Goal: Task Accomplishment & Management: Manage account settings

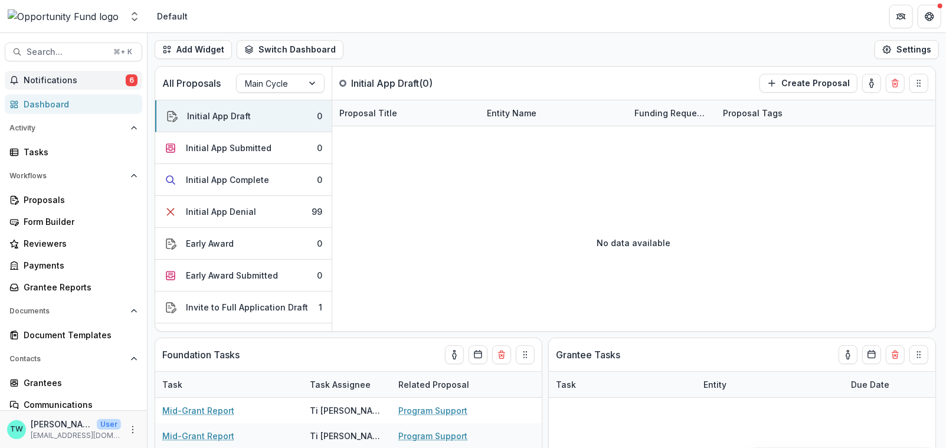
click at [59, 81] on span "Notifications" at bounding box center [75, 81] width 102 height 10
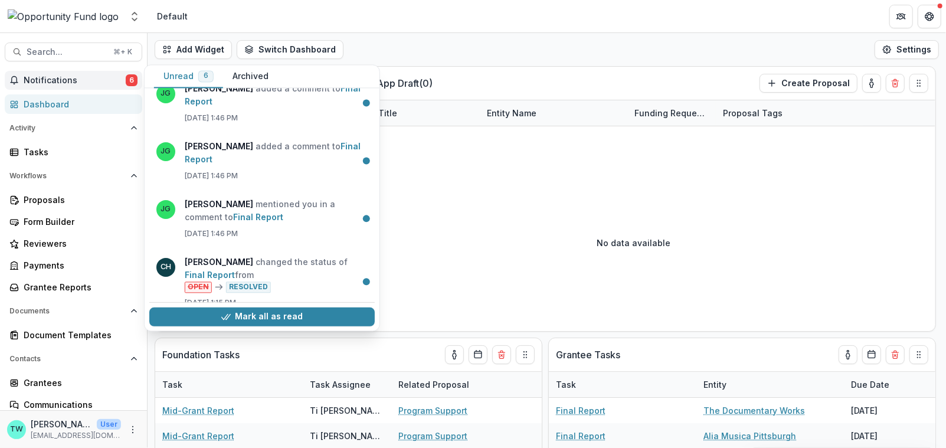
scroll to position [140, 0]
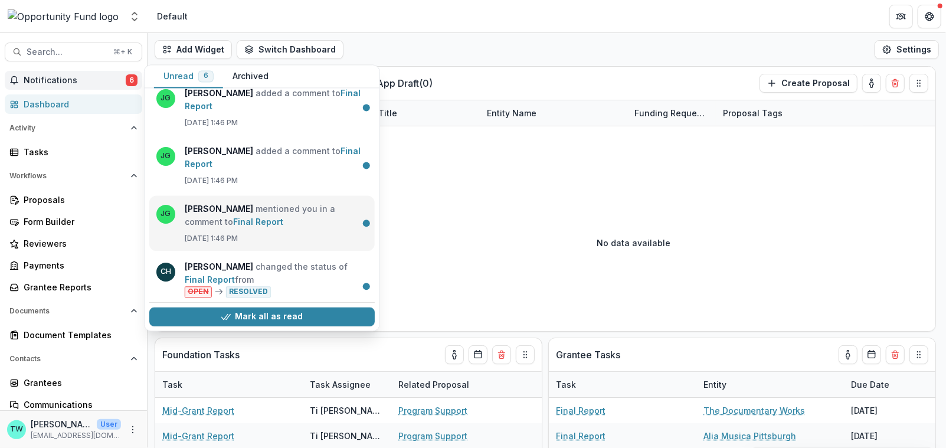
click at [235, 220] on link "Final Report" at bounding box center [258, 222] width 50 height 10
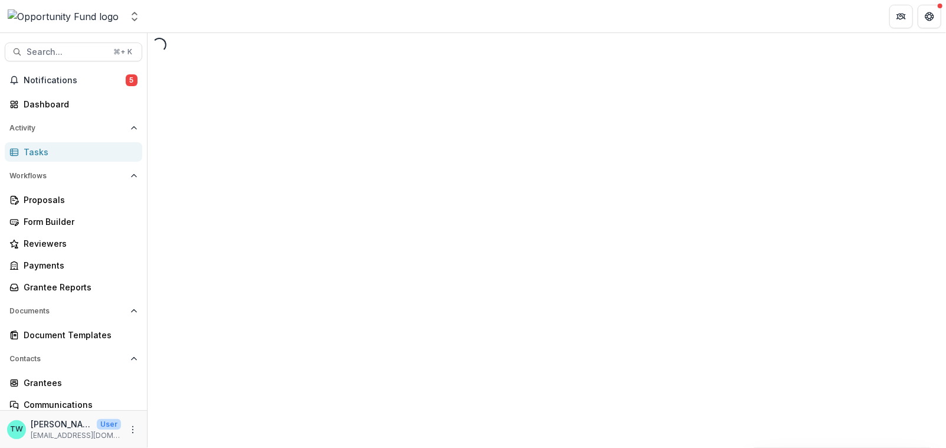
select select "********"
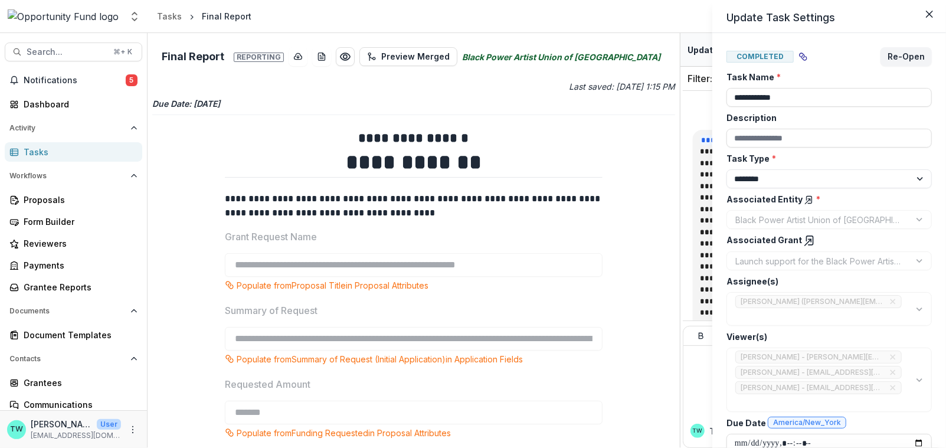
click at [695, 104] on div "**********" at bounding box center [473, 224] width 946 height 448
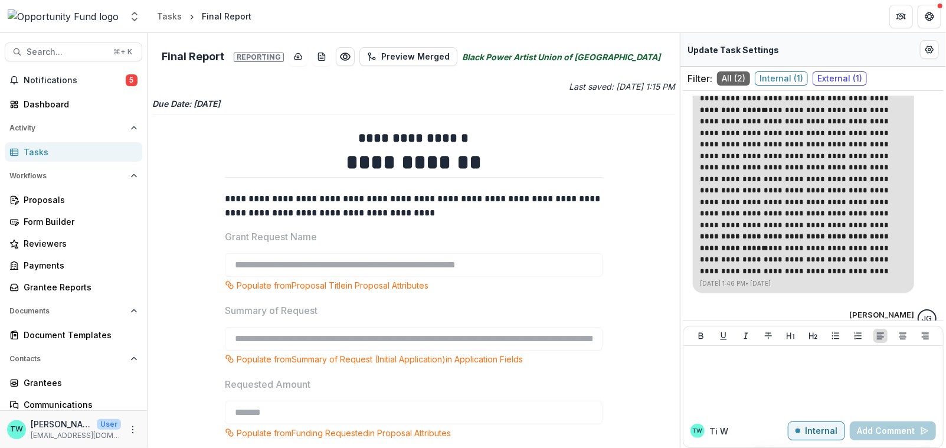
scroll to position [126, 0]
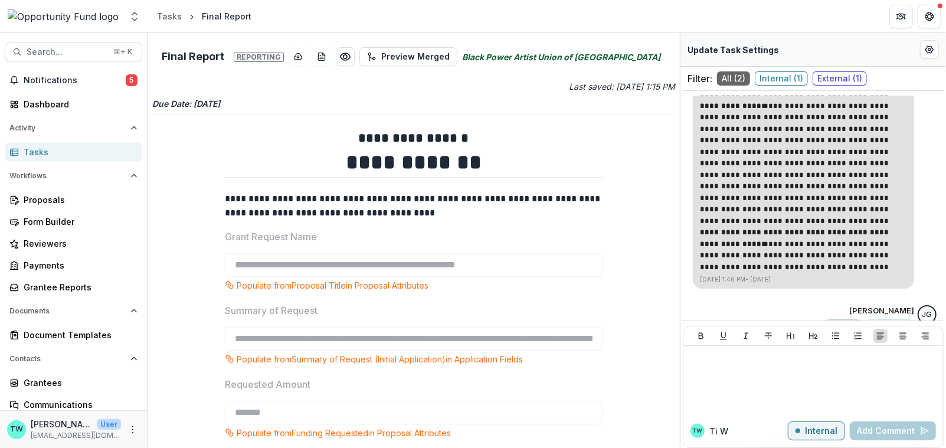
click at [853, 222] on p at bounding box center [803, 221] width 207 height 12
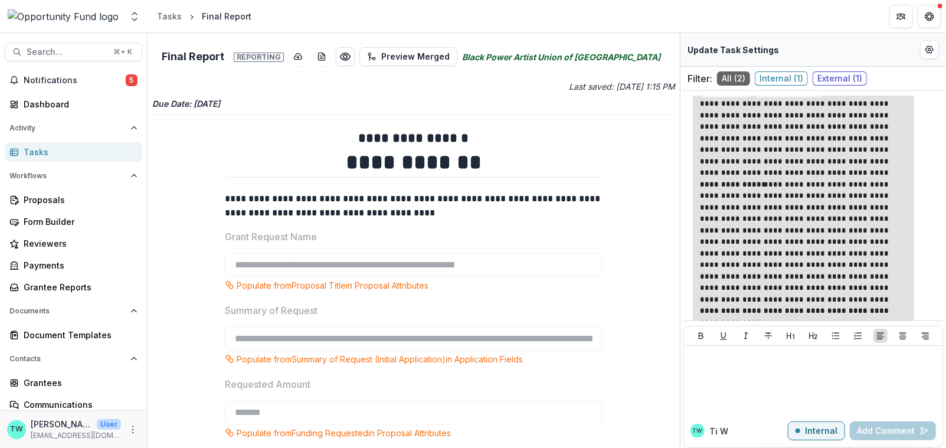
scroll to position [0, 0]
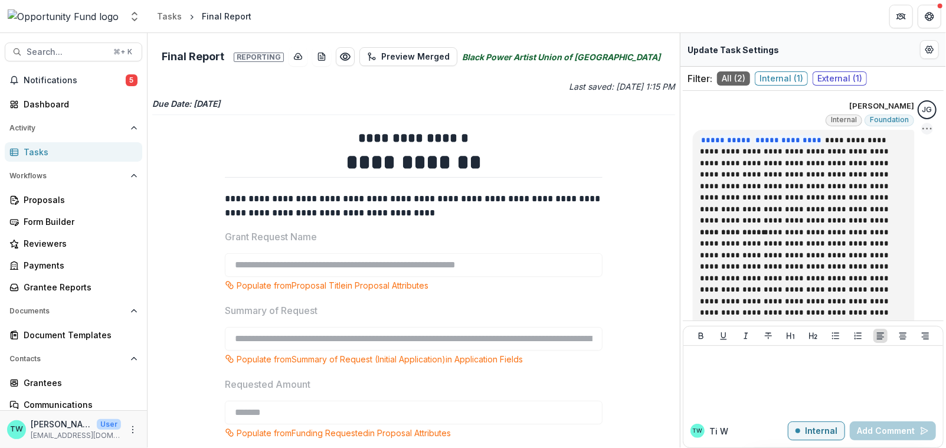
click at [922, 130] on icon "Options" at bounding box center [927, 129] width 12 height 12
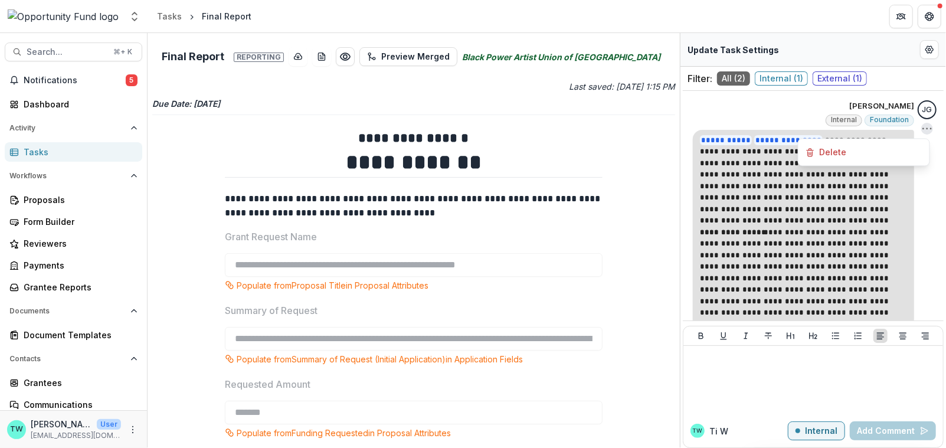
click at [830, 218] on p at bounding box center [803, 221] width 207 height 12
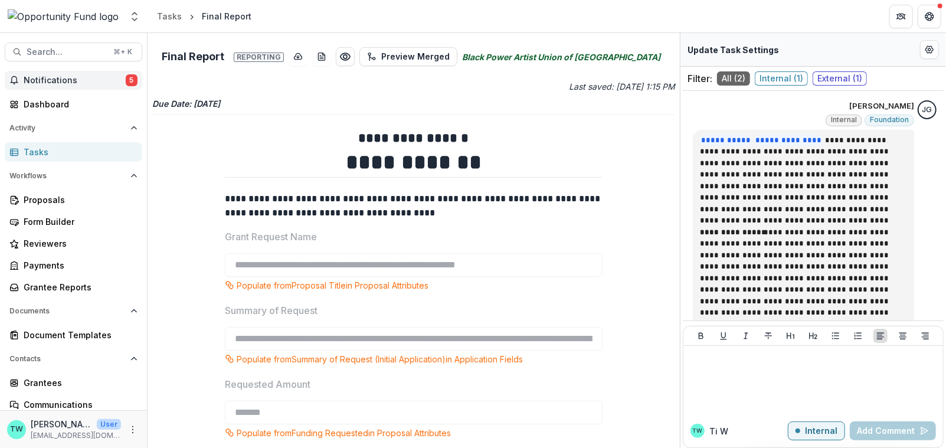
click at [61, 84] on span "Notifications" at bounding box center [75, 81] width 102 height 10
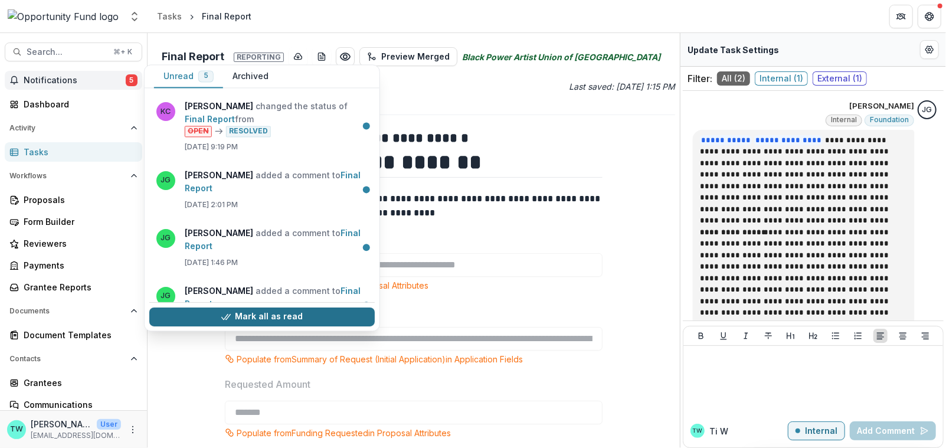
click at [260, 315] on button "Mark all as read" at bounding box center [261, 316] width 225 height 19
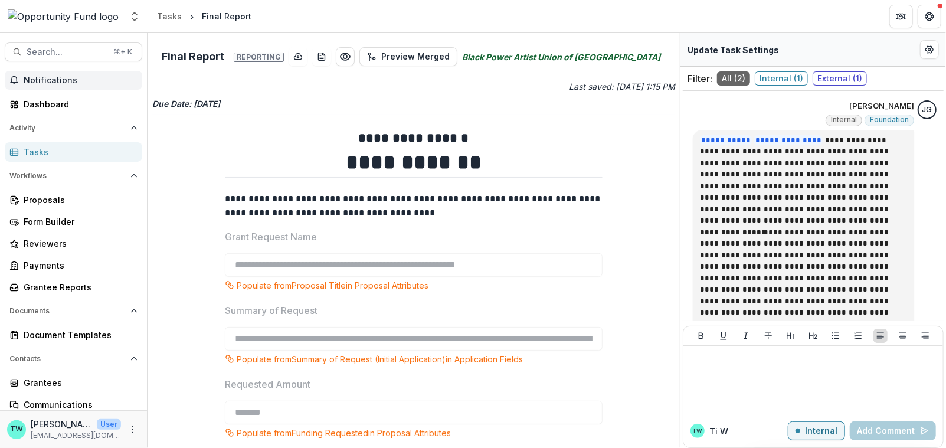
click at [350, 16] on header "Tasks Final Report" at bounding box center [547, 16] width 798 height 32
click at [46, 198] on div "Proposals" at bounding box center [78, 200] width 109 height 12
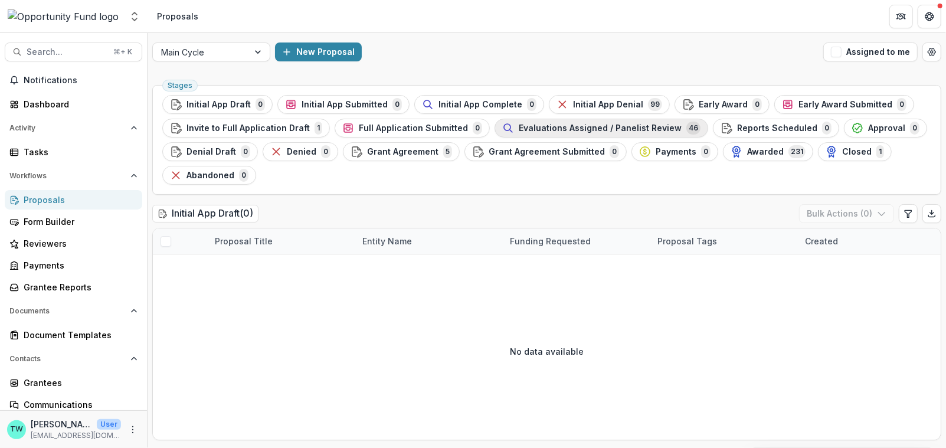
click at [577, 133] on div "Evaluations Assigned / Panelist Review 46" at bounding box center [601, 128] width 198 height 13
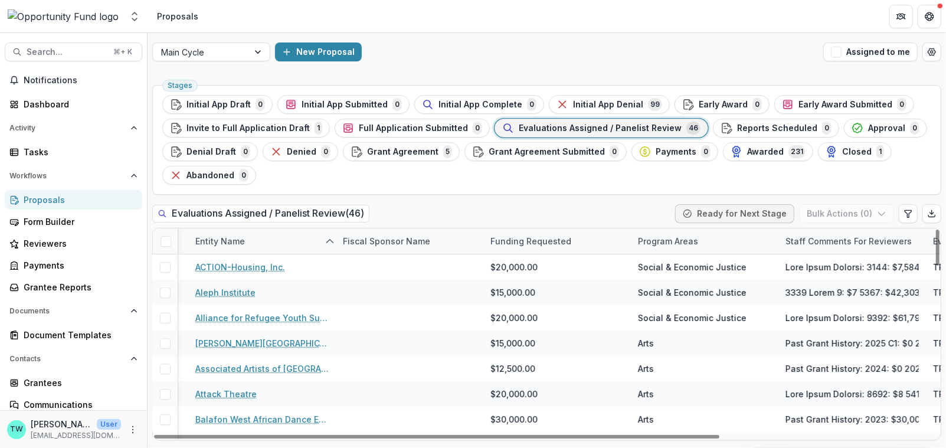
scroll to position [0, 299]
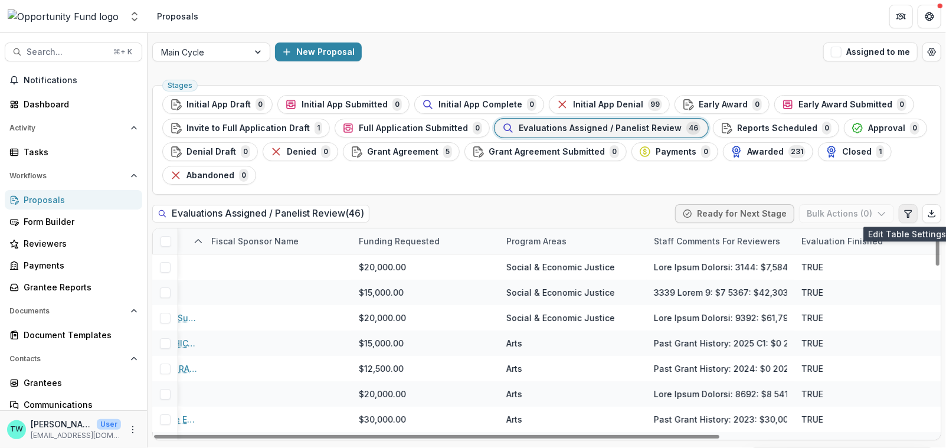
click at [909, 215] on icon "Edit table settings" at bounding box center [908, 213] width 6 height 7
select select "******"
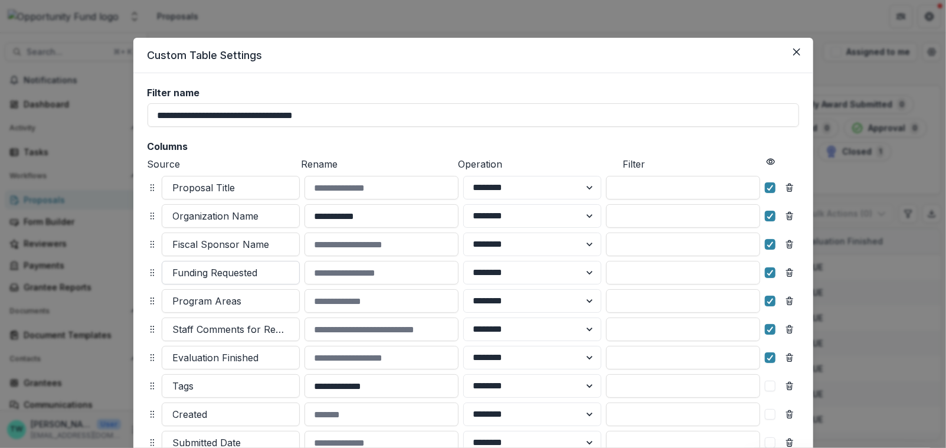
scroll to position [257, 0]
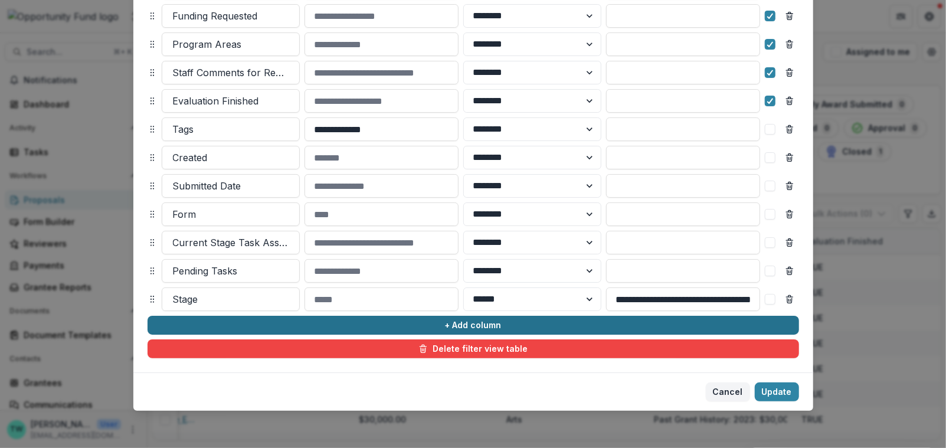
click at [228, 325] on button "+ Add column" at bounding box center [473, 325] width 651 height 19
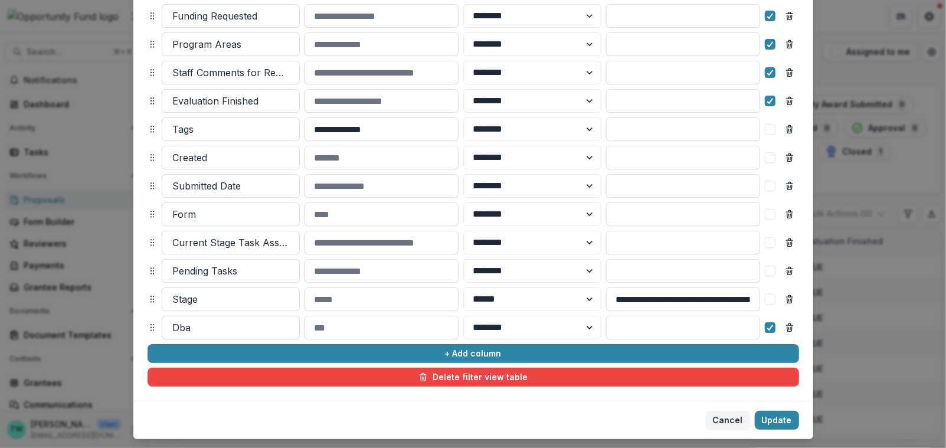
click at [218, 327] on div at bounding box center [231, 327] width 116 height 17
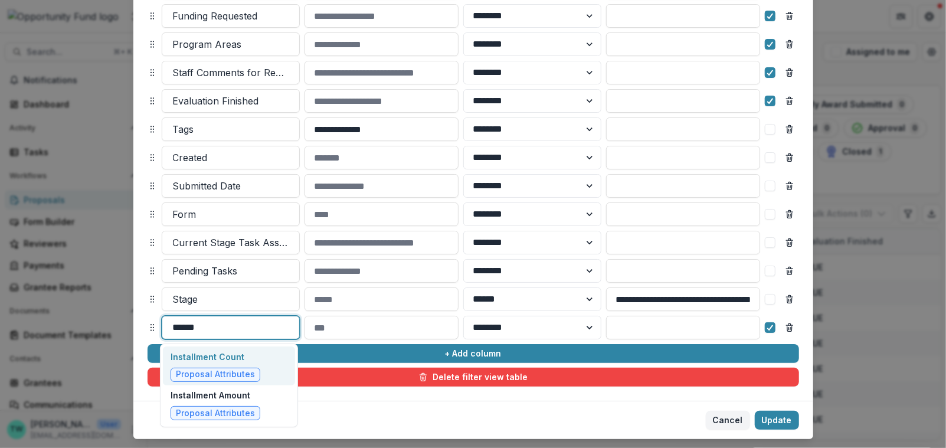
type input "*******"
click at [217, 356] on p "Installment Count" at bounding box center [216, 357] width 90 height 12
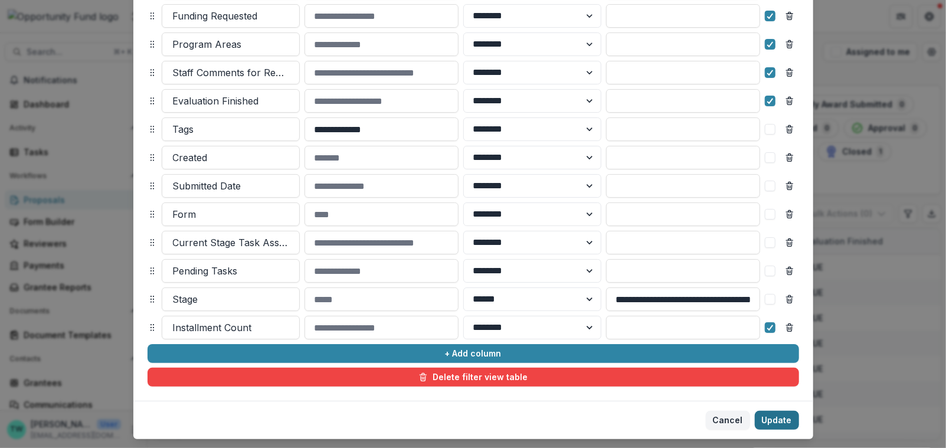
click at [774, 423] on button "Update" at bounding box center [777, 420] width 44 height 19
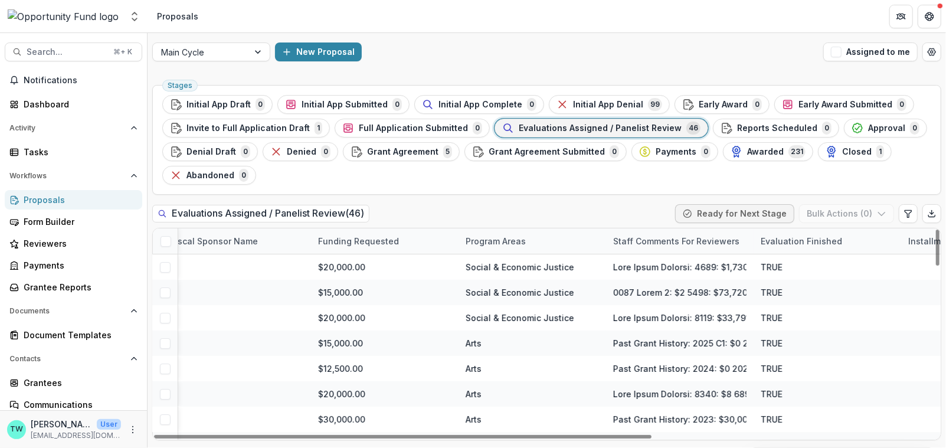
scroll to position [0, 446]
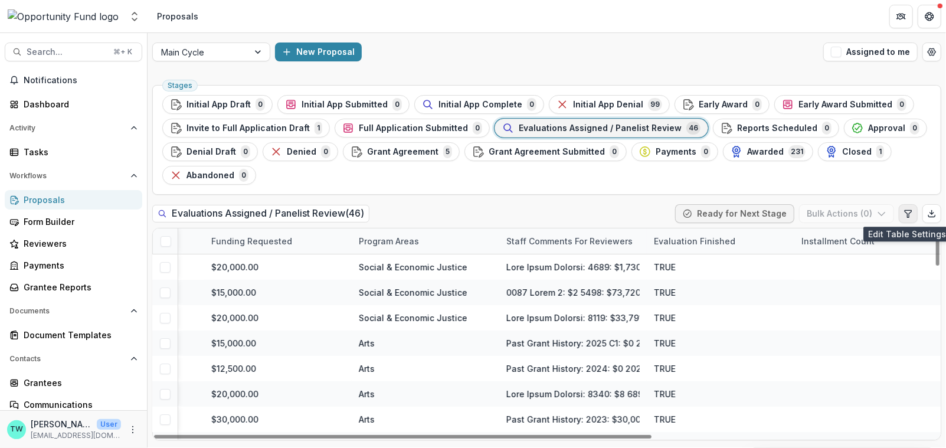
click at [907, 212] on icon "Edit table settings" at bounding box center [908, 213] width 6 height 7
select select "******"
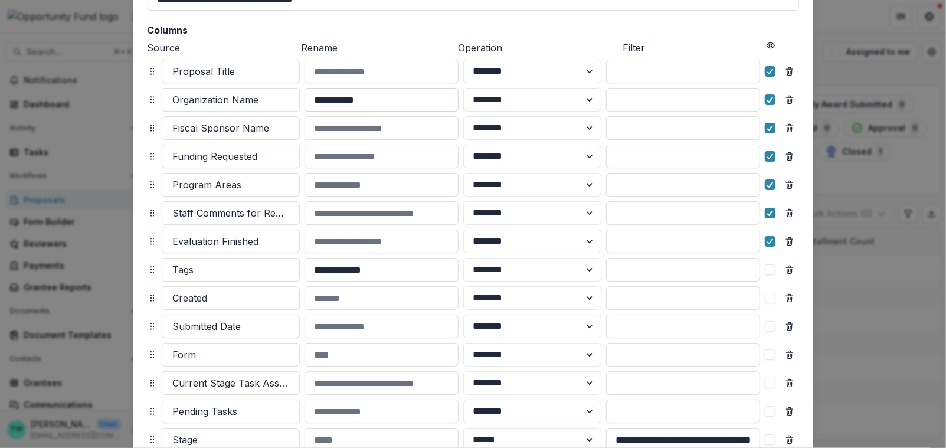
scroll to position [285, 0]
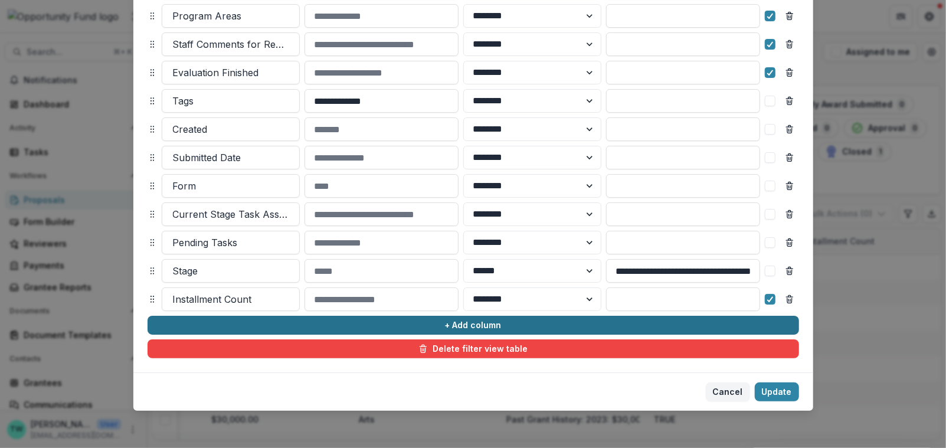
click at [273, 328] on button "+ Add column" at bounding box center [473, 325] width 651 height 19
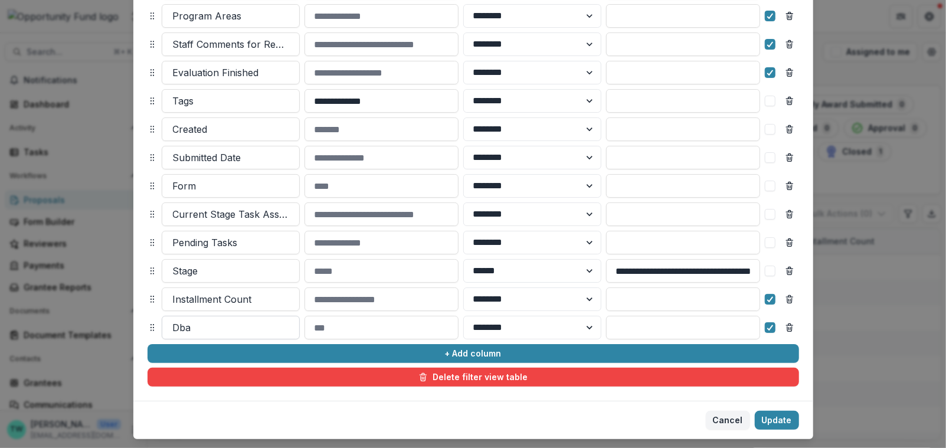
click at [214, 327] on div at bounding box center [231, 327] width 116 height 17
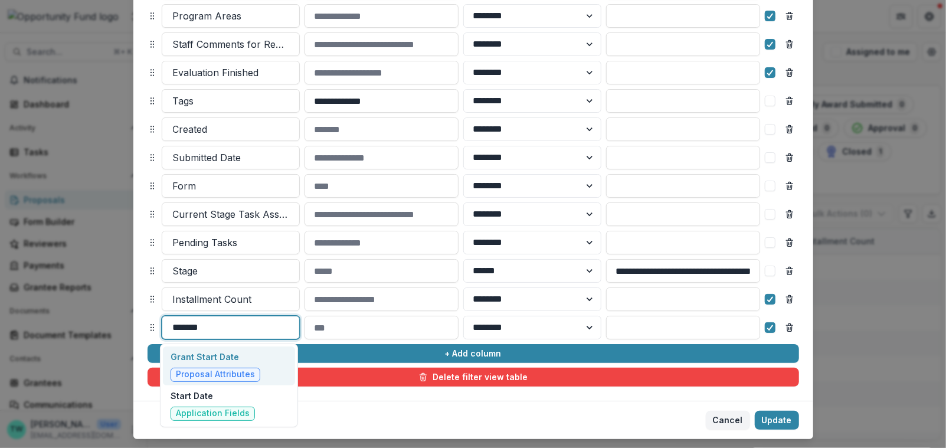
type input "********"
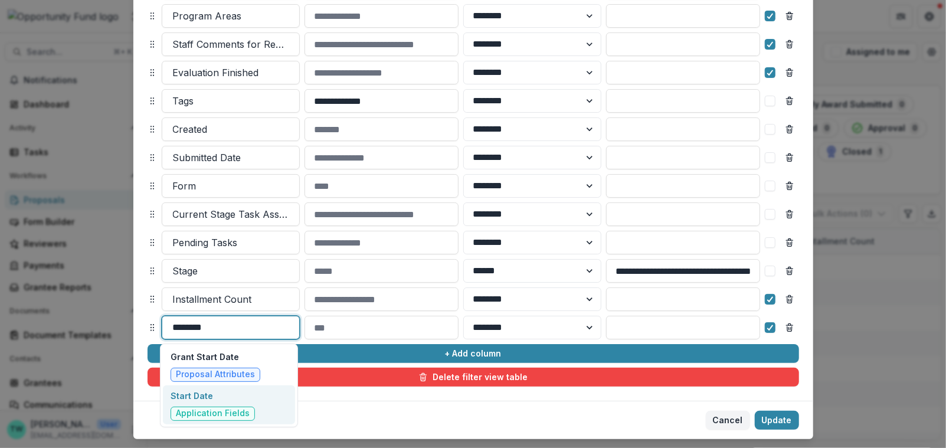
click at [204, 397] on p "Start Date" at bounding box center [213, 395] width 84 height 12
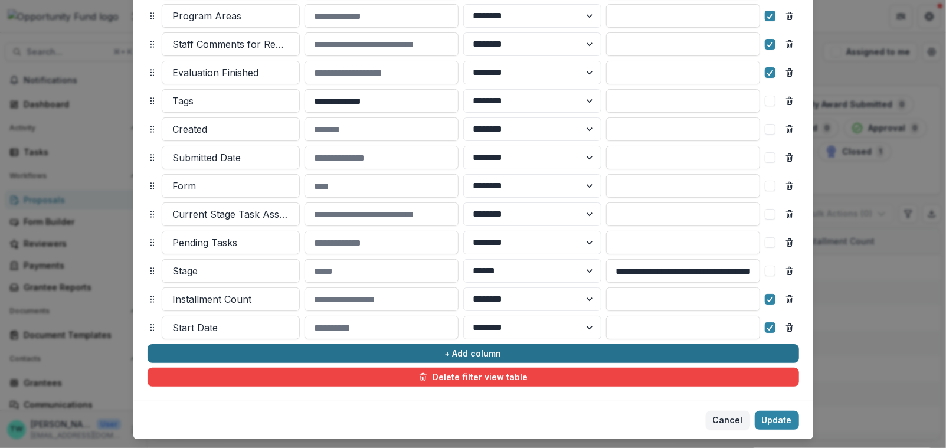
click at [298, 351] on button "+ Add column" at bounding box center [473, 353] width 651 height 19
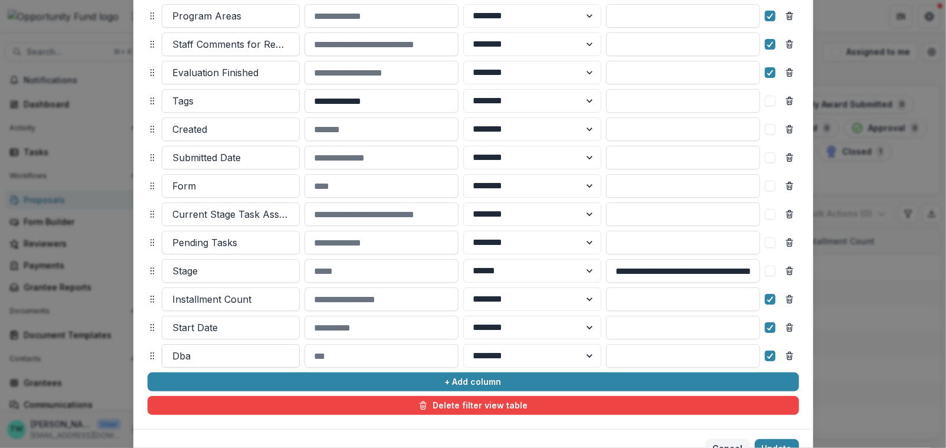
click at [231, 362] on div at bounding box center [231, 356] width 116 height 17
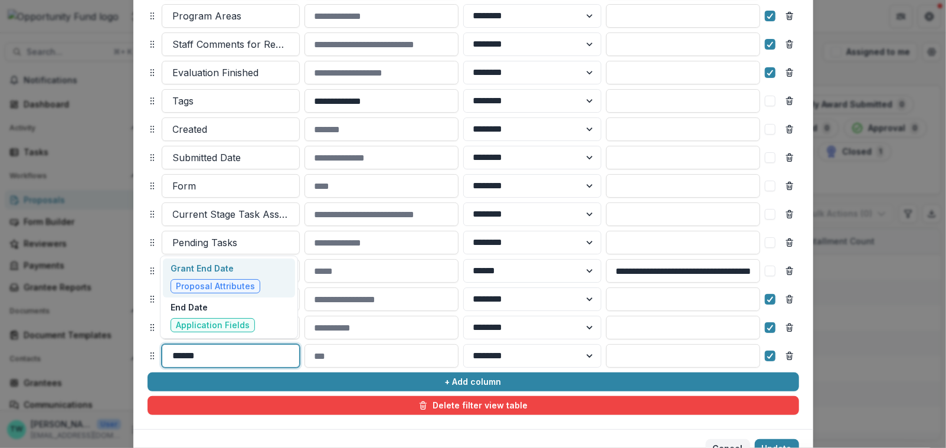
type input "*******"
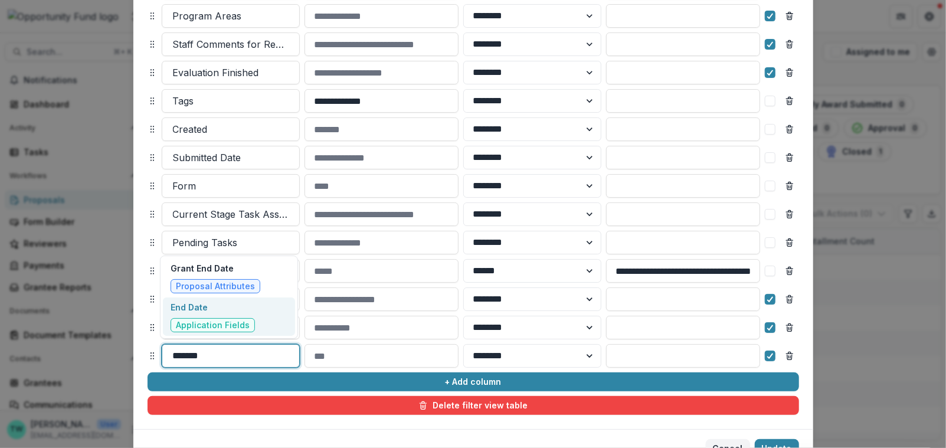
click at [214, 309] on p "End Date" at bounding box center [213, 307] width 84 height 12
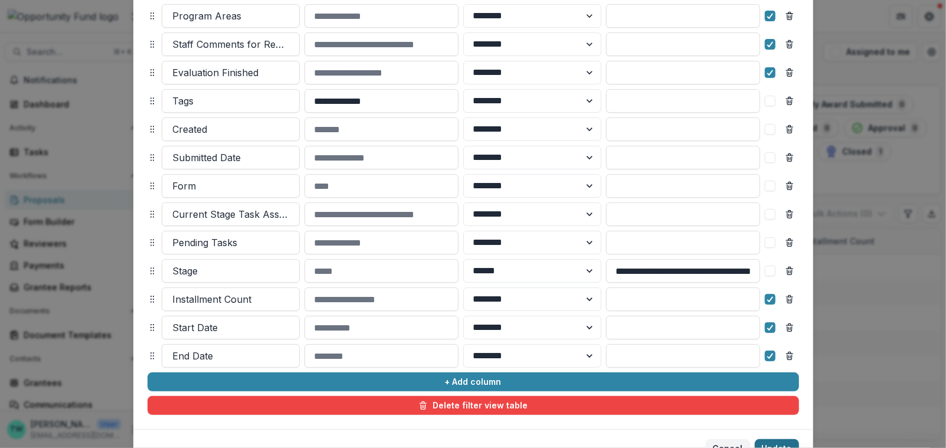
click at [773, 443] on button "Update" at bounding box center [777, 448] width 44 height 19
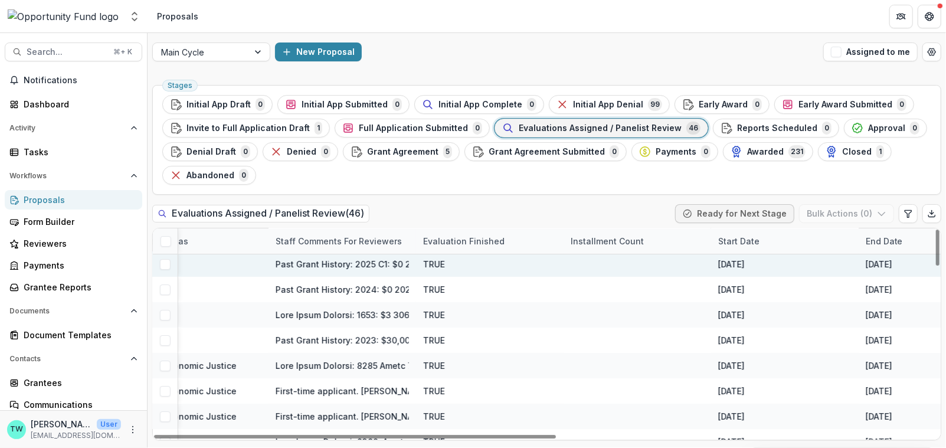
scroll to position [79, 682]
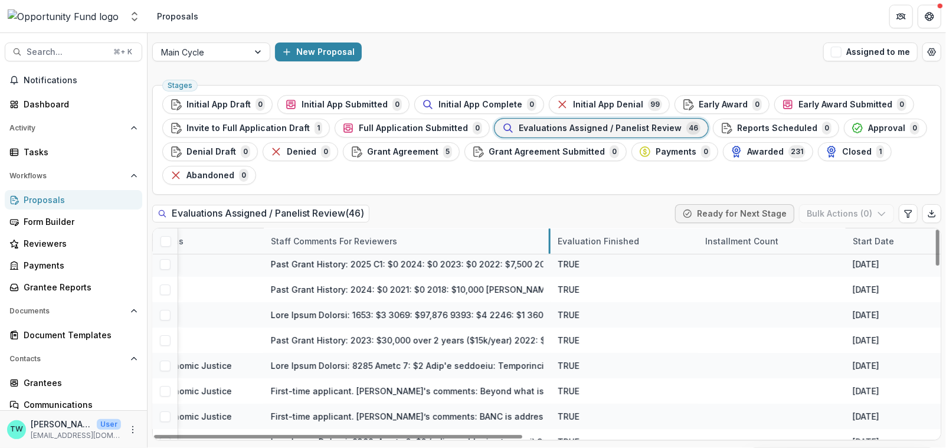
drag, startPoint x: 409, startPoint y: 237, endPoint x: 549, endPoint y: 244, distance: 140.0
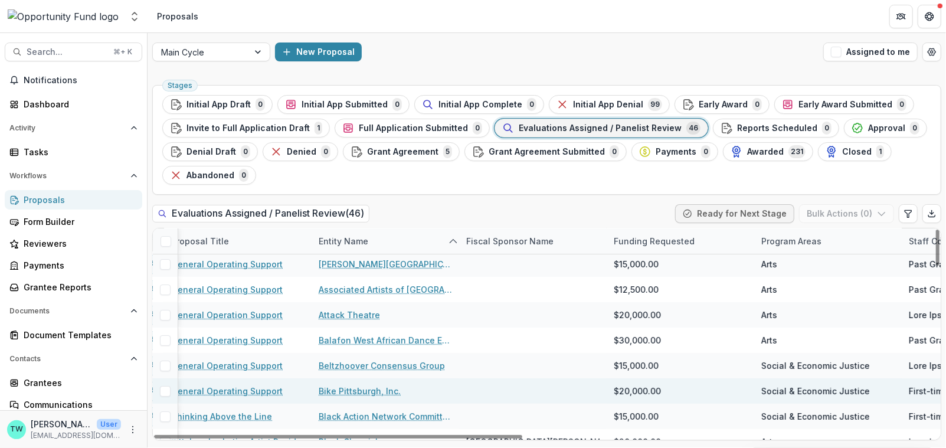
scroll to position [79, 0]
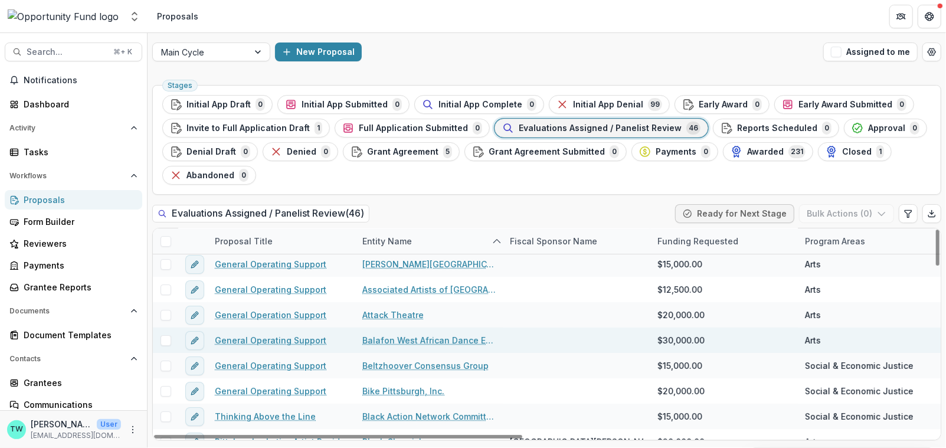
click at [290, 338] on link "General Operating Support" at bounding box center [271, 340] width 112 height 12
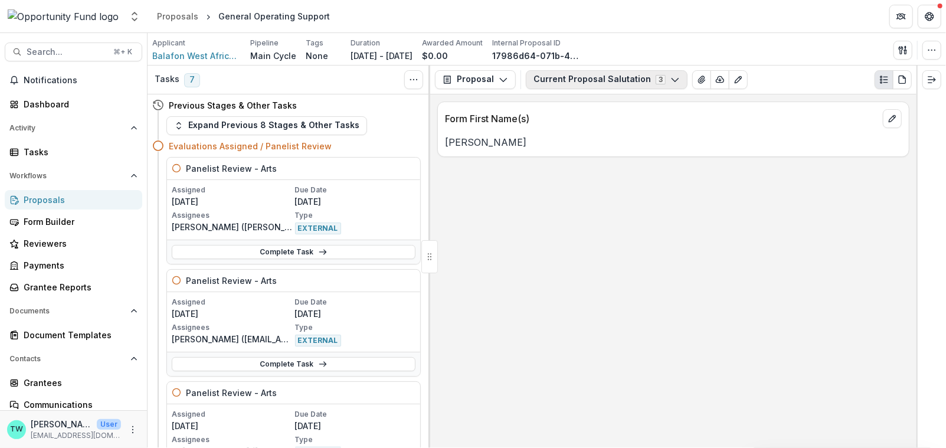
click at [590, 86] on button "Current Proposal Salutation 3" at bounding box center [607, 79] width 162 height 19
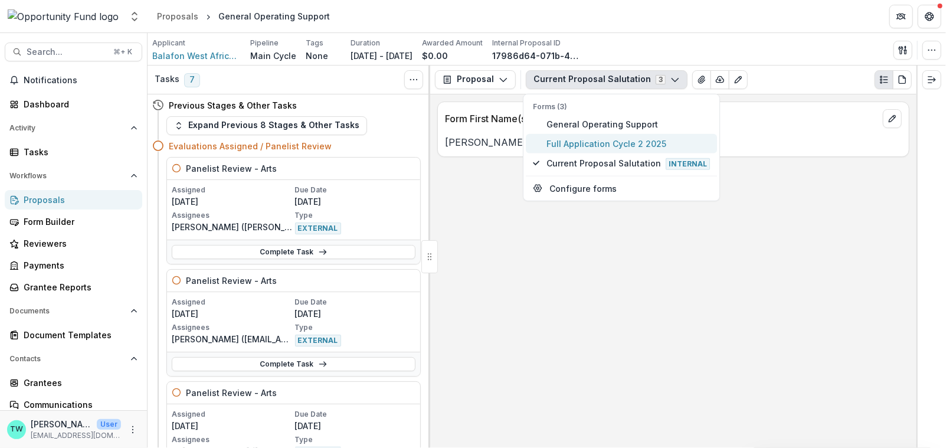
click at [588, 141] on span "Full Application Cycle 2 2025" at bounding box center [627, 143] width 163 height 12
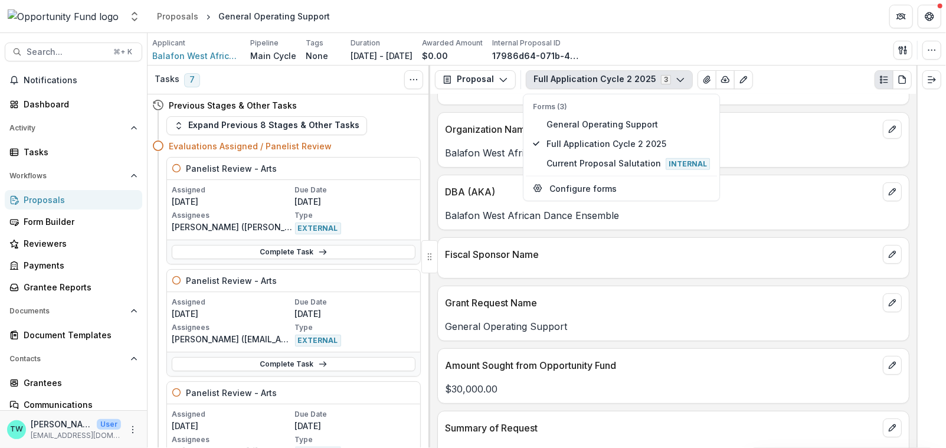
scroll to position [198, 0]
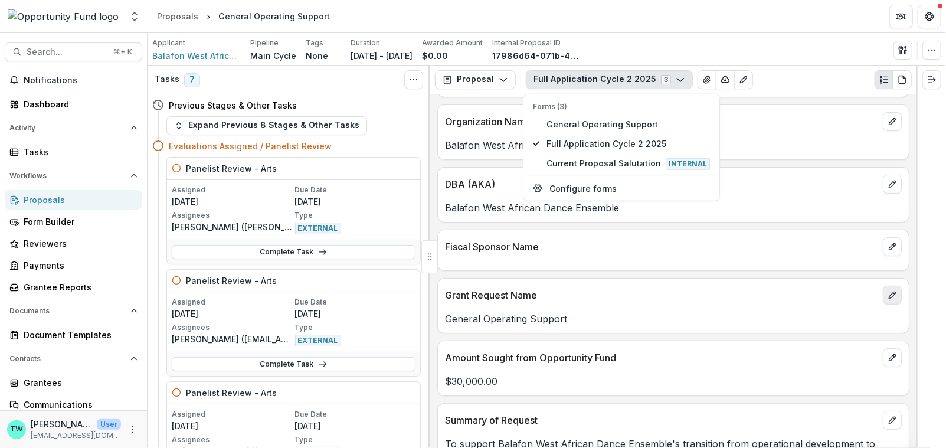
click at [889, 292] on icon "edit" at bounding box center [891, 294] width 9 height 9
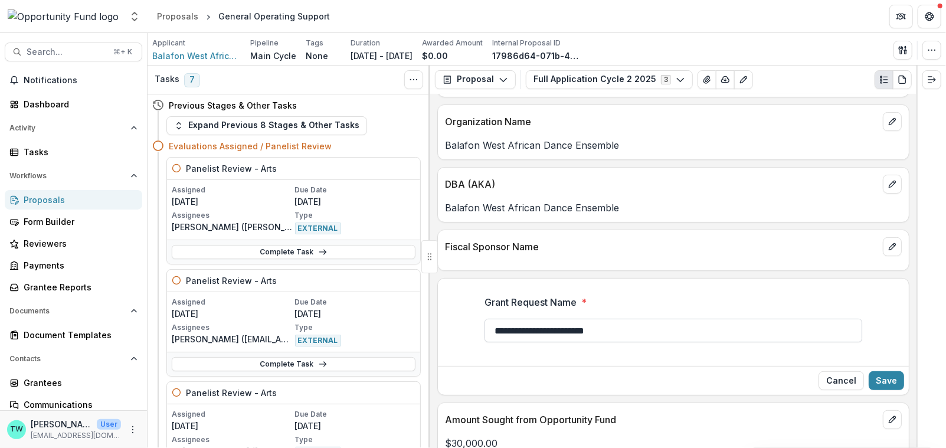
click at [630, 330] on input "**********" at bounding box center [673, 331] width 378 height 24
type input "**********"
click at [882, 376] on button "Save" at bounding box center [886, 380] width 35 height 19
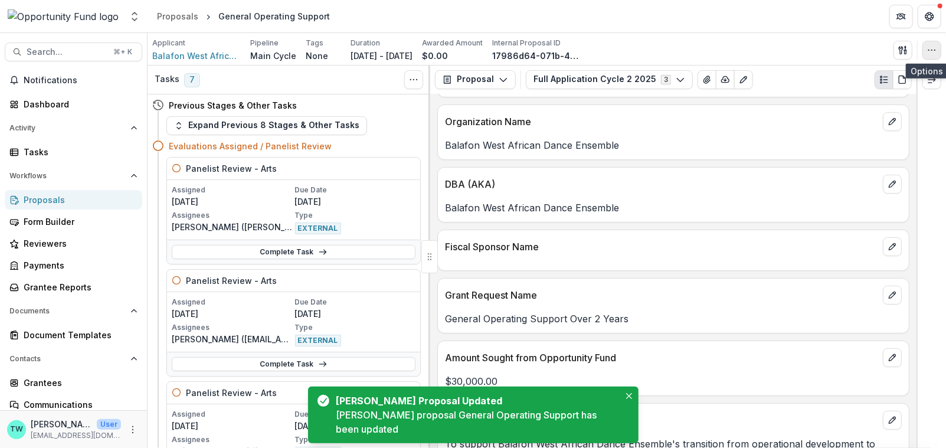
click at [933, 51] on icon "button" at bounding box center [931, 49] width 9 height 9
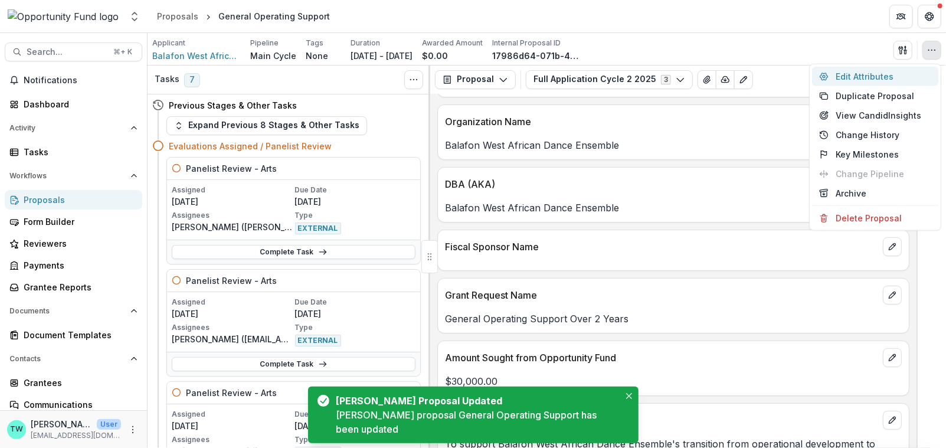
click at [879, 77] on button "Edit Attributes" at bounding box center [875, 76] width 126 height 19
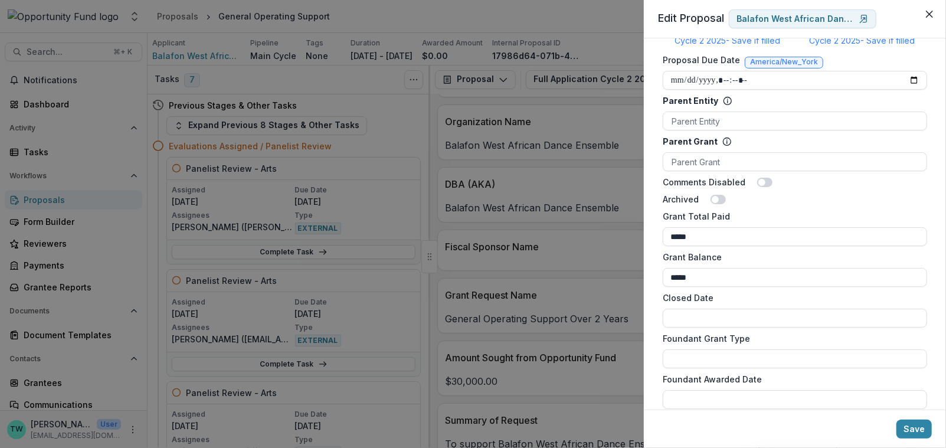
scroll to position [886, 0]
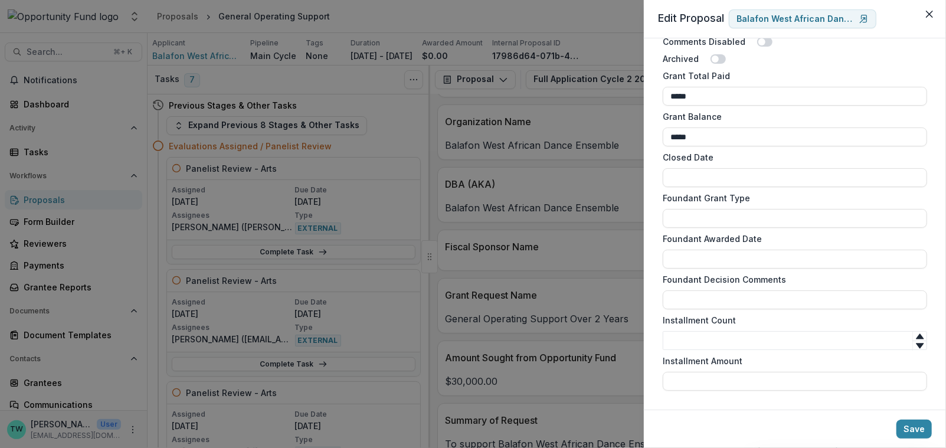
click at [916, 336] on icon at bounding box center [920, 335] width 8 height 5
click at [753, 345] on input "Installment Count" at bounding box center [795, 340] width 264 height 19
type input "*"
click at [925, 425] on button "Save" at bounding box center [913, 429] width 35 height 19
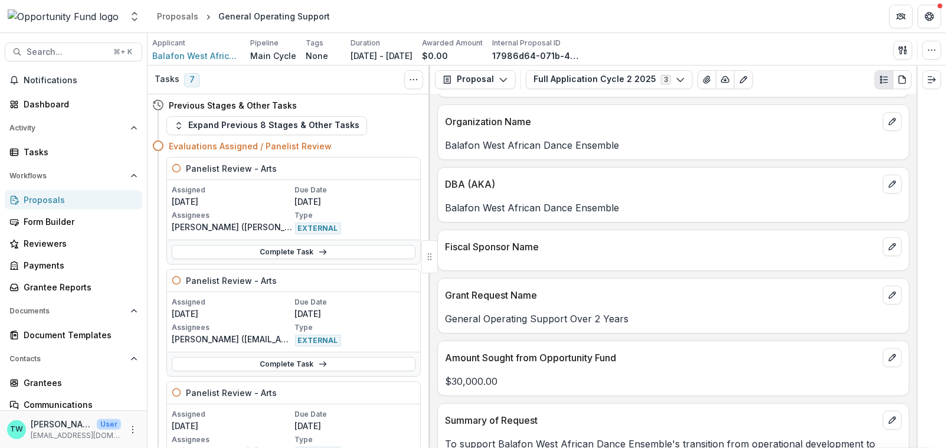
click at [45, 200] on div "Proposals" at bounding box center [78, 200] width 109 height 12
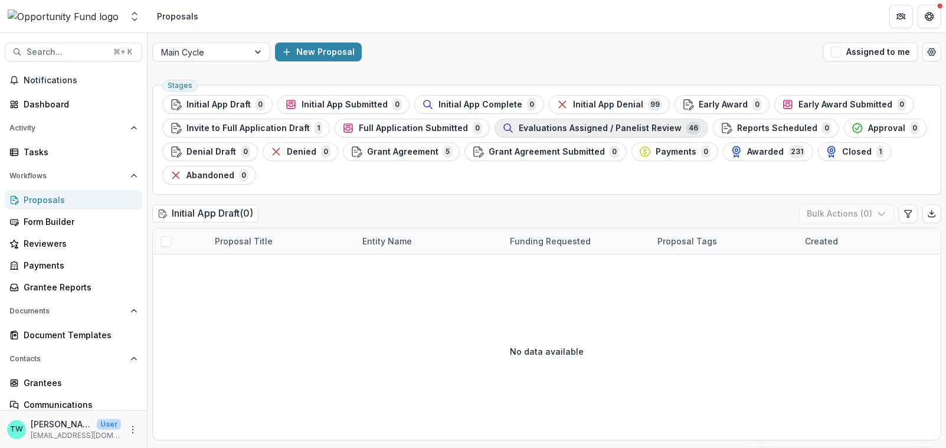
click at [585, 125] on span "Evaluations Assigned / Panelist Review" at bounding box center [600, 128] width 163 height 10
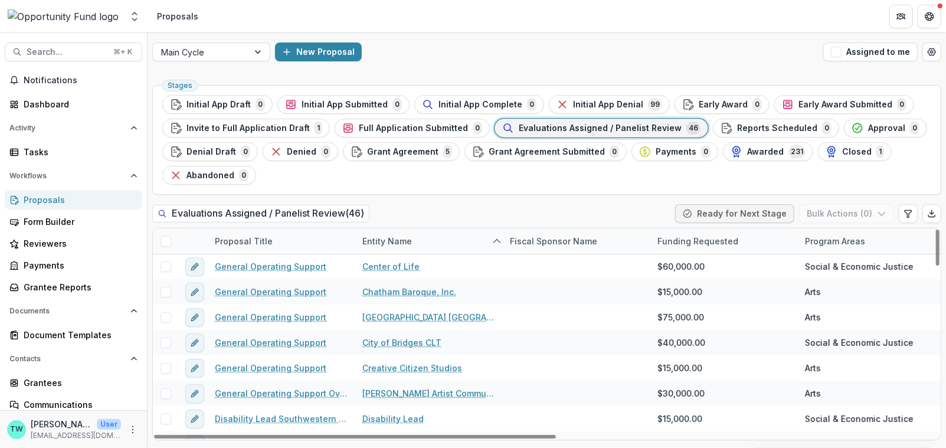
scroll to position [307, 0]
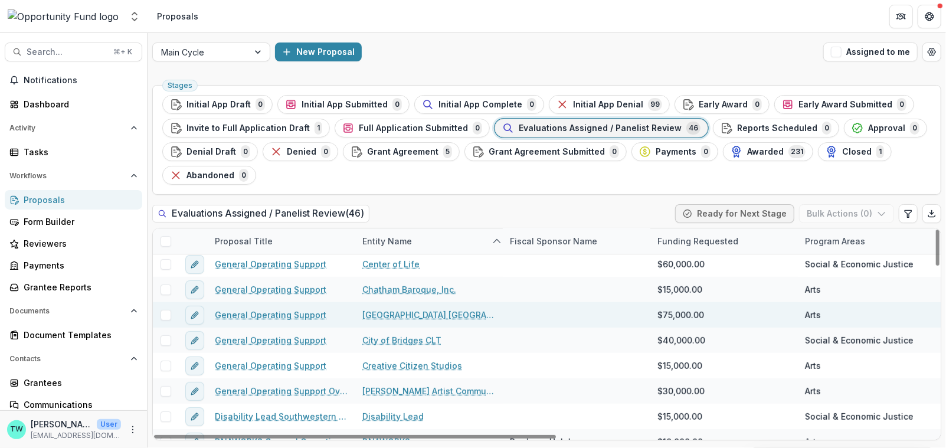
click at [283, 314] on link "General Operating Support" at bounding box center [271, 315] width 112 height 12
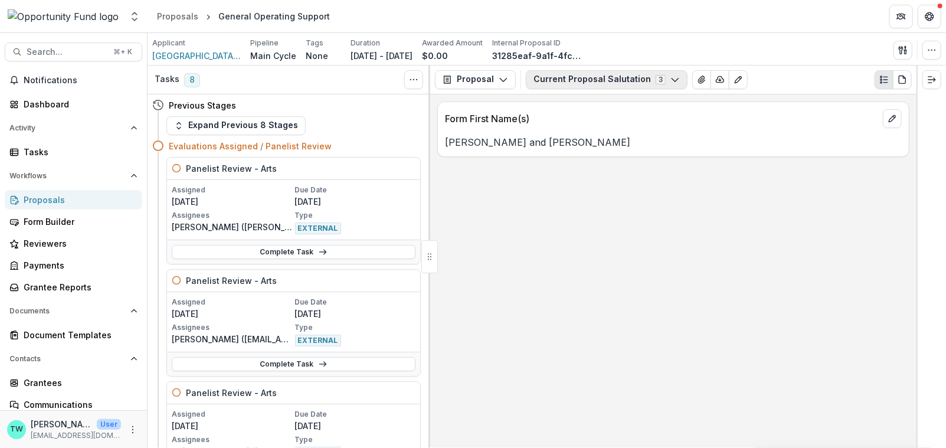
click at [580, 83] on button "Current Proposal Salutation 3" at bounding box center [607, 79] width 162 height 19
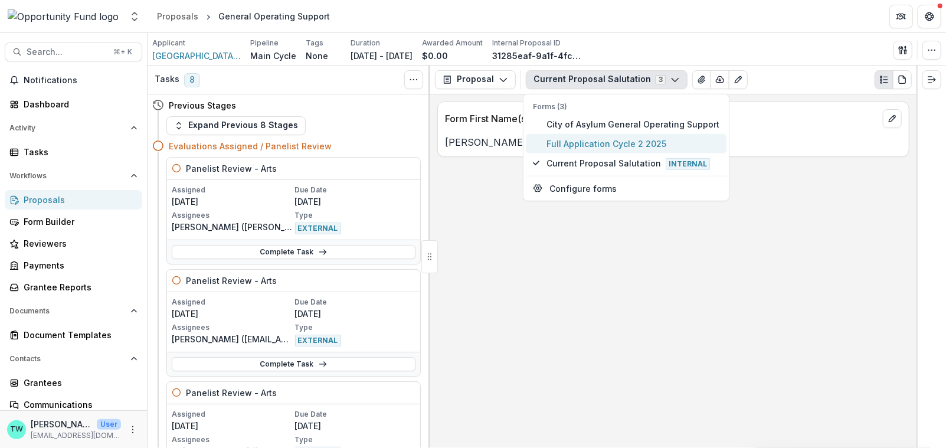
click at [581, 139] on span "Full Application Cycle 2 2025" at bounding box center [632, 143] width 173 height 12
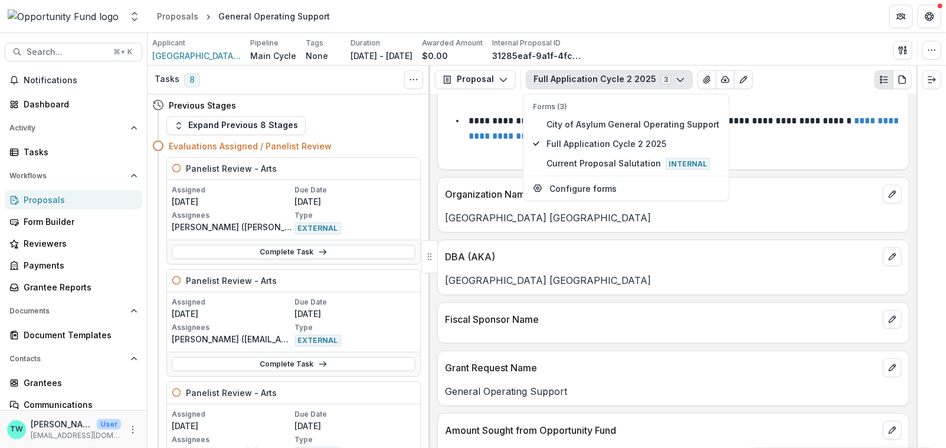
scroll to position [145, 0]
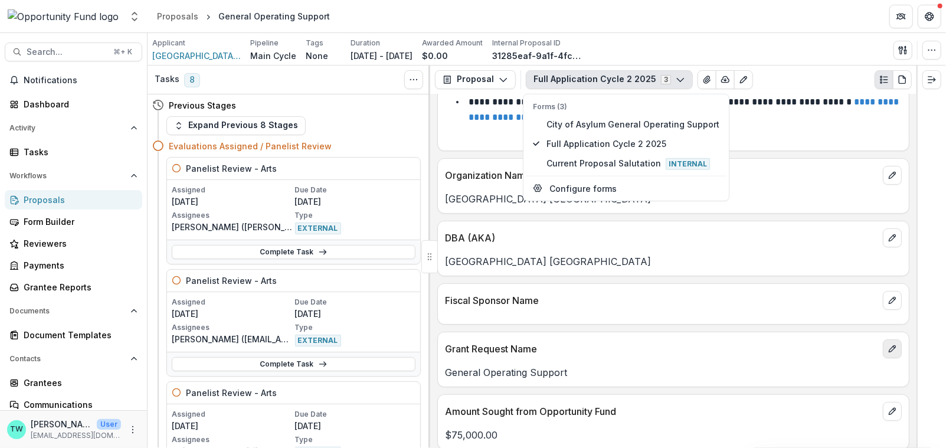
click at [889, 346] on icon "edit" at bounding box center [892, 349] width 6 height 6
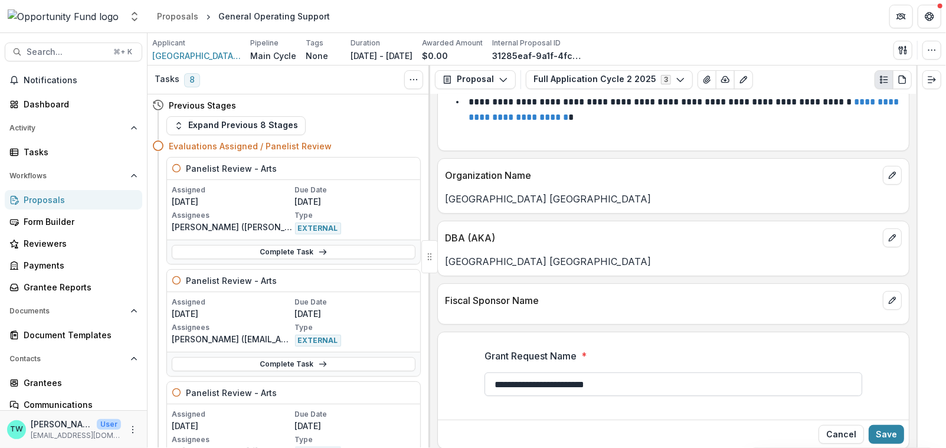
click at [640, 384] on input "**********" at bounding box center [673, 384] width 378 height 24
type input "**********"
click at [878, 428] on button "Save" at bounding box center [886, 434] width 35 height 19
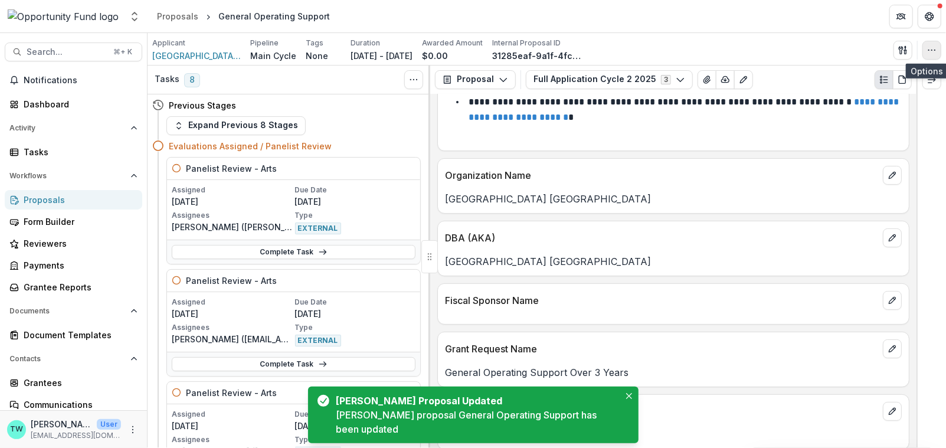
click at [935, 54] on icon "button" at bounding box center [931, 49] width 9 height 9
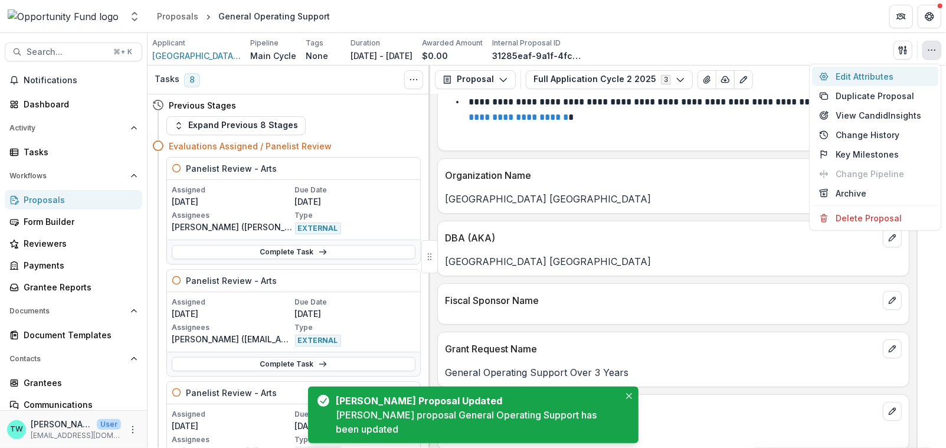
click at [879, 77] on button "Edit Attributes" at bounding box center [875, 76] width 126 height 19
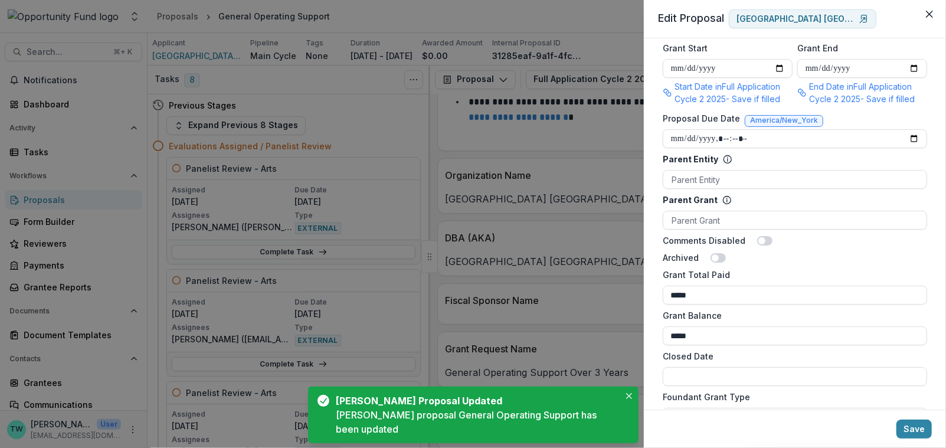
scroll to position [886, 0]
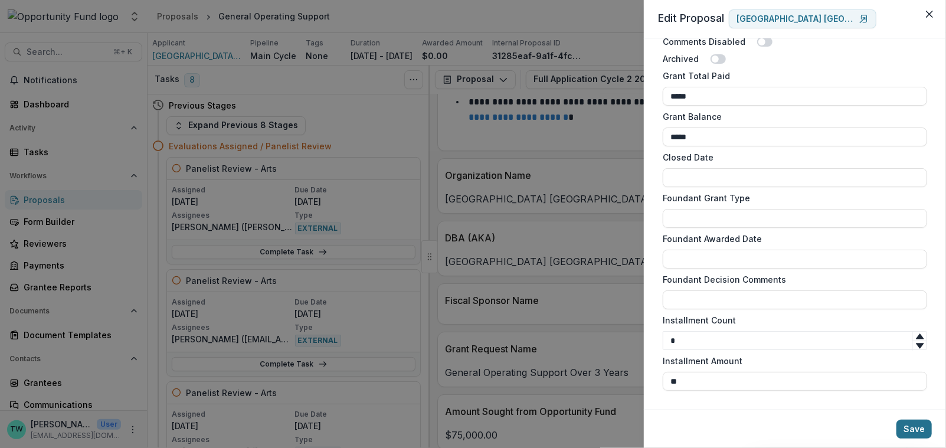
click at [919, 431] on button "Save" at bounding box center [913, 429] width 35 height 19
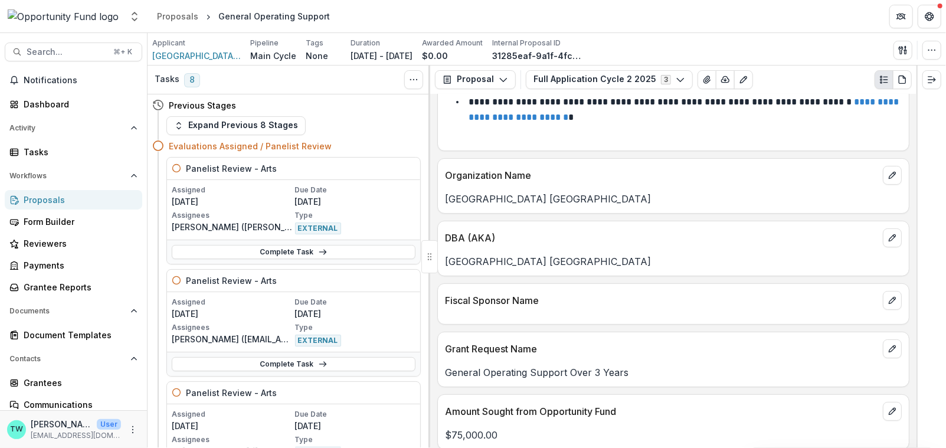
click at [52, 202] on div "Proposals" at bounding box center [78, 200] width 109 height 12
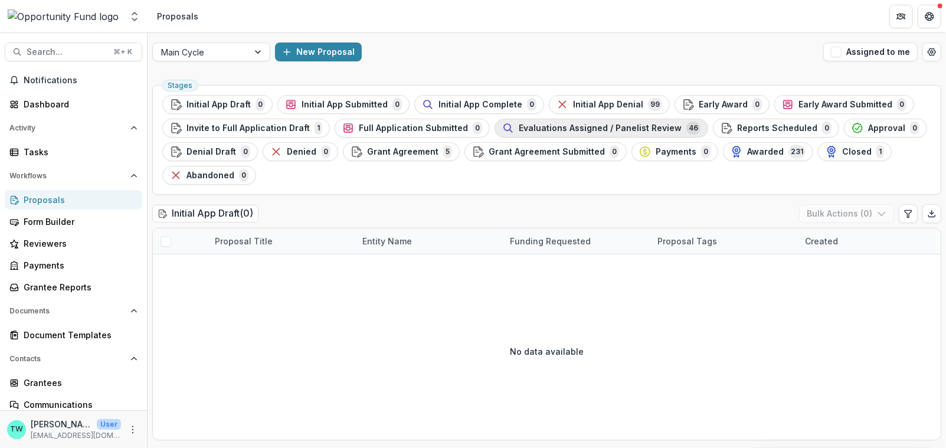
click at [623, 132] on span "Evaluations Assigned / Panelist Review" at bounding box center [600, 128] width 163 height 10
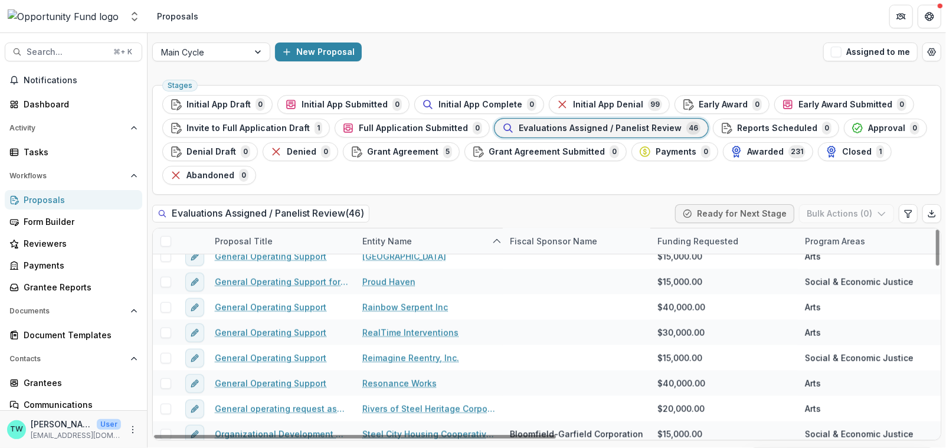
scroll to position [882, 0]
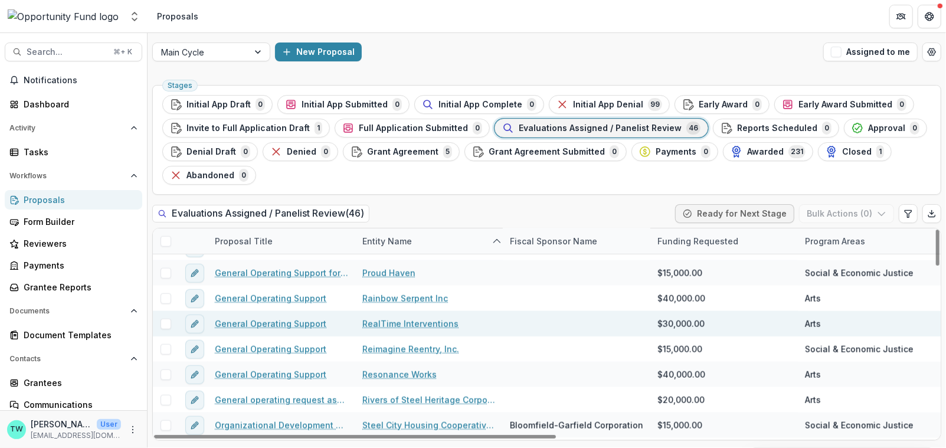
click at [274, 322] on link "General Operating Support" at bounding box center [271, 323] width 112 height 12
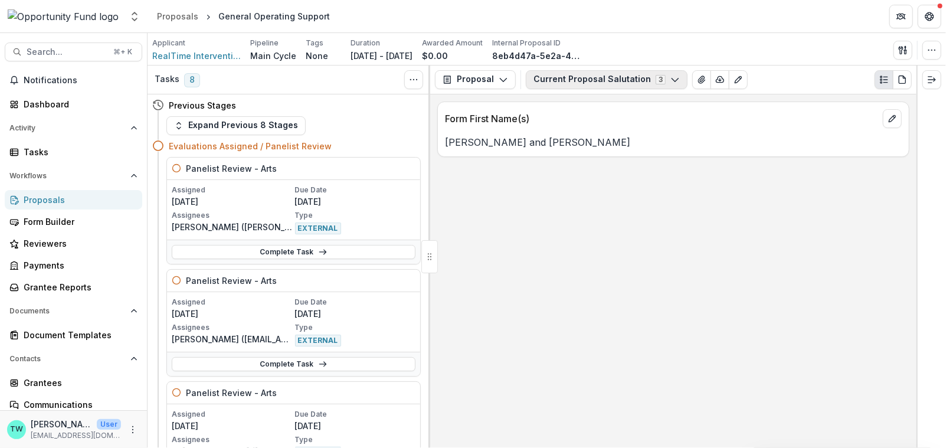
click at [618, 83] on button "Current Proposal Salutation 3" at bounding box center [607, 79] width 162 height 19
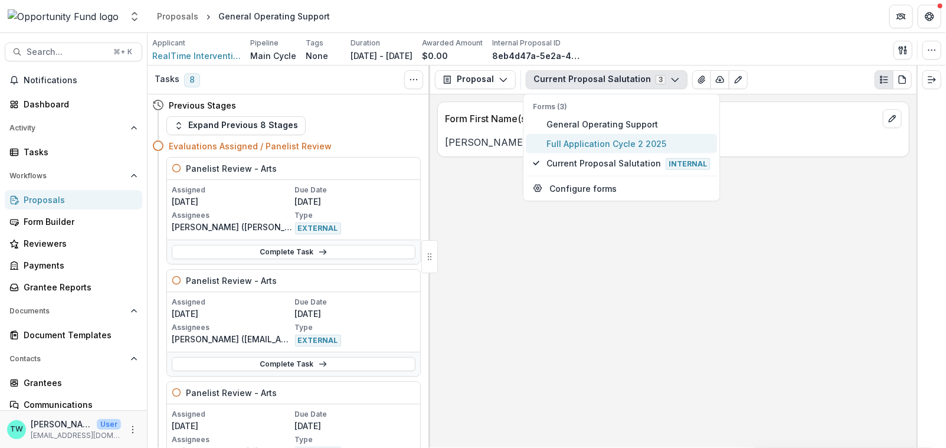
drag, startPoint x: 620, startPoint y: 139, endPoint x: 627, endPoint y: 146, distance: 9.6
click at [620, 139] on span "Full Application Cycle 2 2025" at bounding box center [627, 143] width 163 height 12
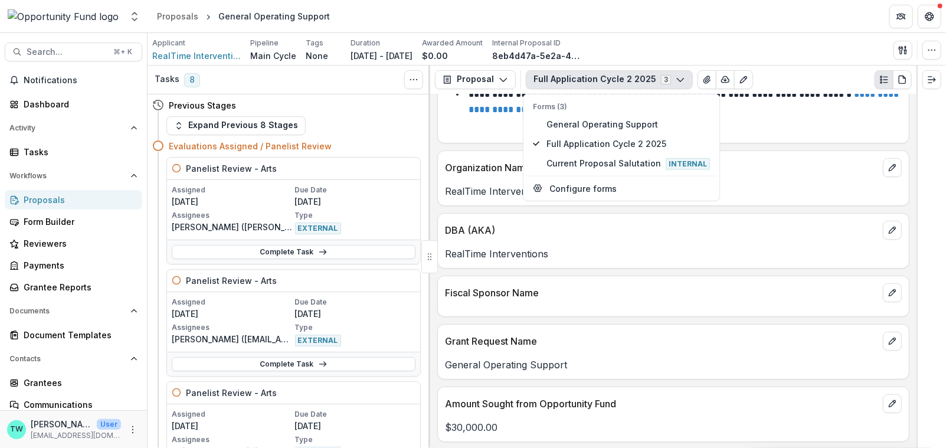
scroll to position [162, 0]
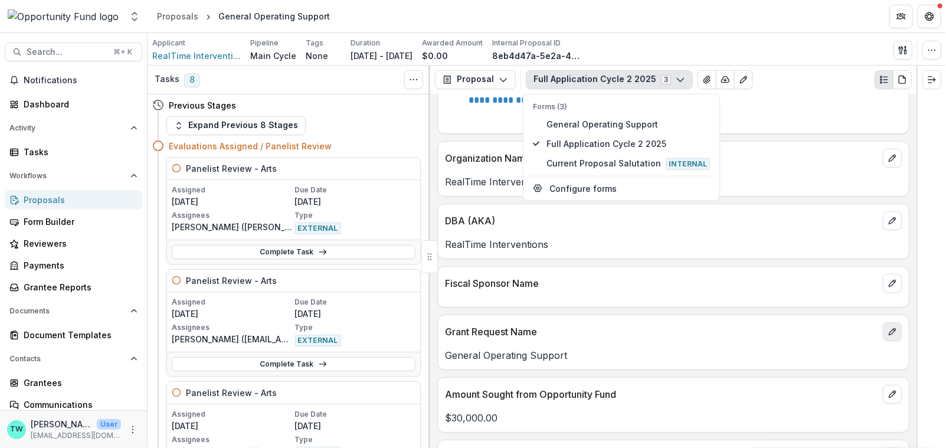
click at [889, 327] on icon "edit" at bounding box center [891, 331] width 9 height 9
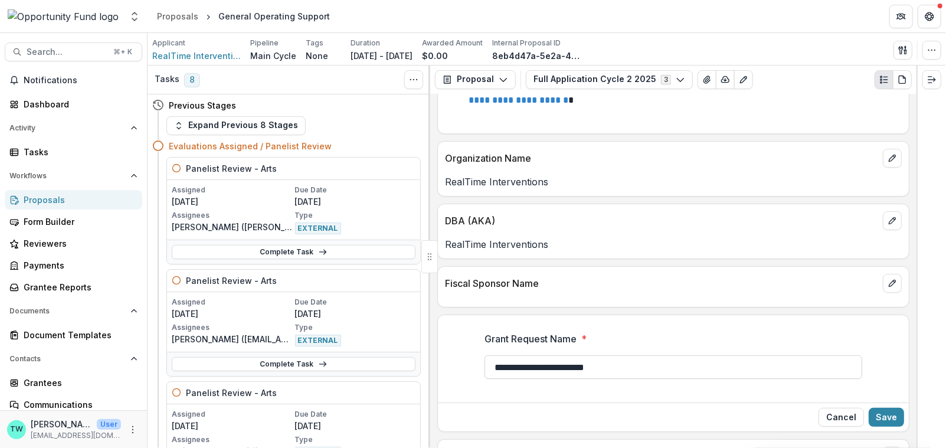
click at [653, 365] on input "**********" at bounding box center [673, 367] width 378 height 24
type input "**********"
click at [883, 411] on button "Save" at bounding box center [886, 417] width 35 height 19
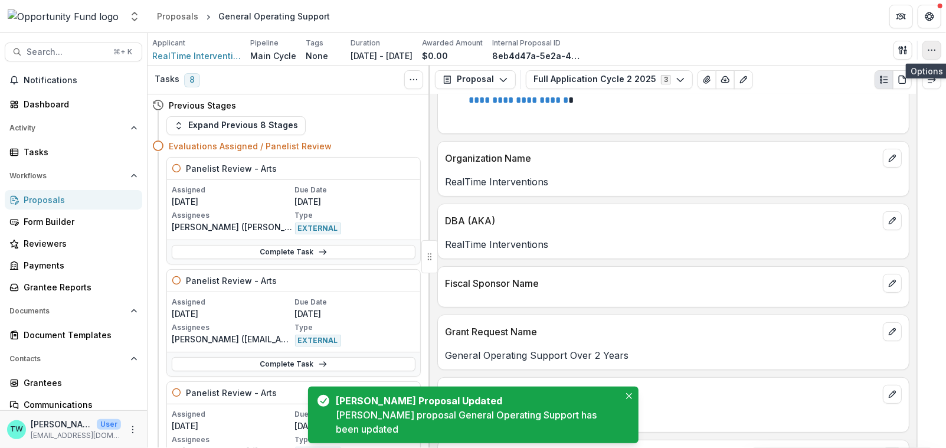
click at [931, 51] on icon "button" at bounding box center [931, 49] width 9 height 9
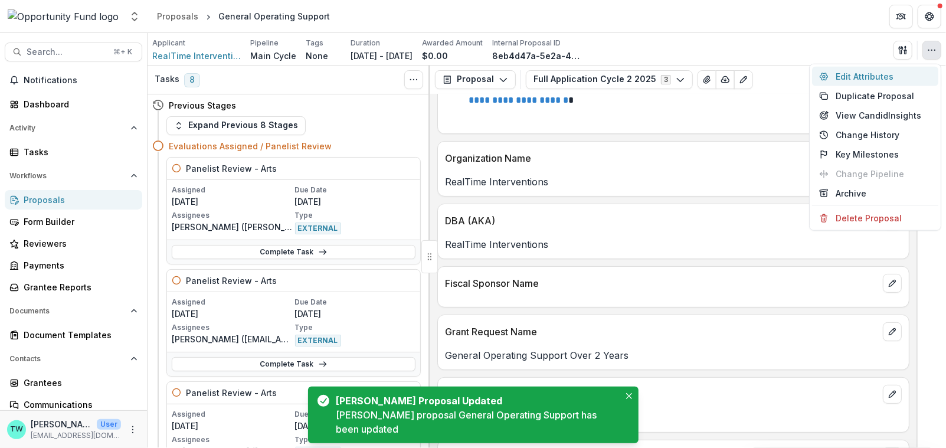
click at [862, 77] on button "Edit Attributes" at bounding box center [875, 76] width 126 height 19
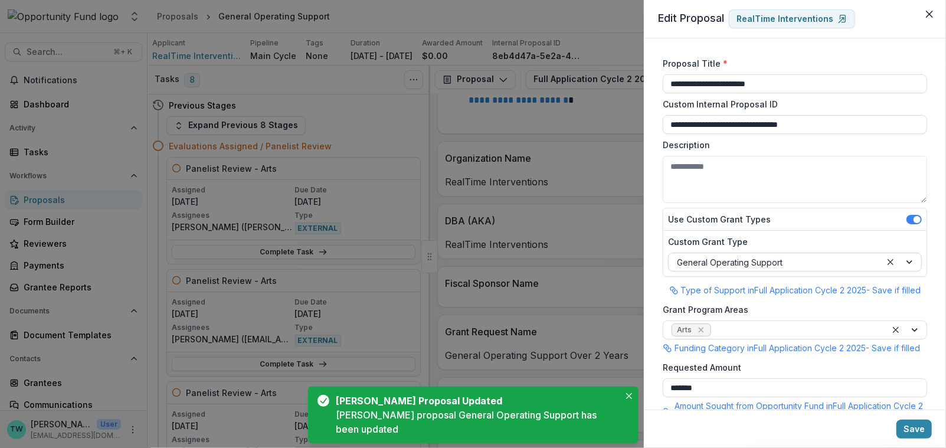
scroll to position [886, 0]
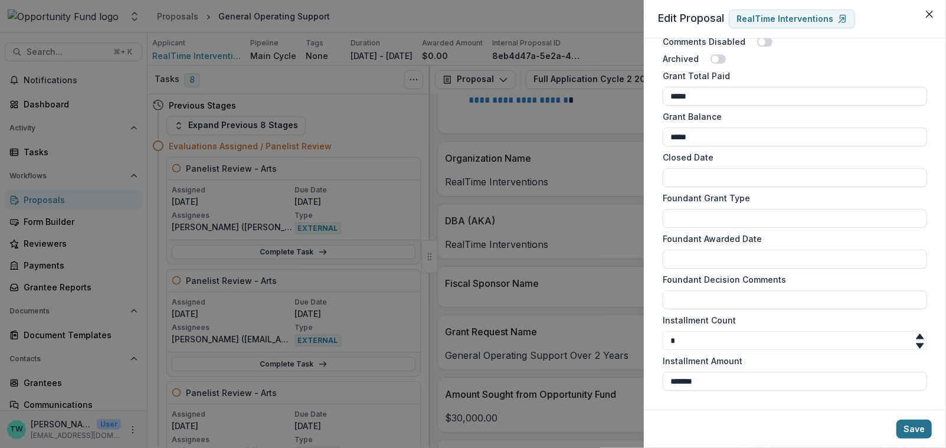
click at [922, 428] on button "Save" at bounding box center [913, 429] width 35 height 19
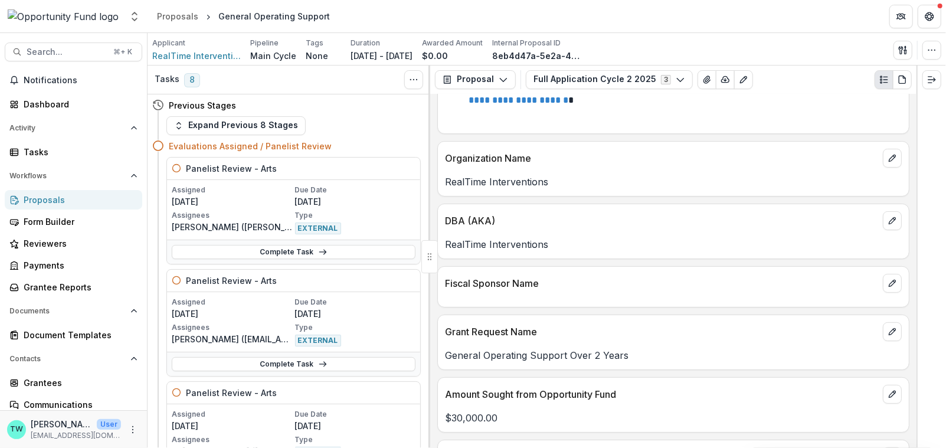
click at [401, 19] on header "Proposals General Operating Support" at bounding box center [547, 16] width 798 height 32
click at [51, 200] on div "Proposals" at bounding box center [78, 200] width 109 height 12
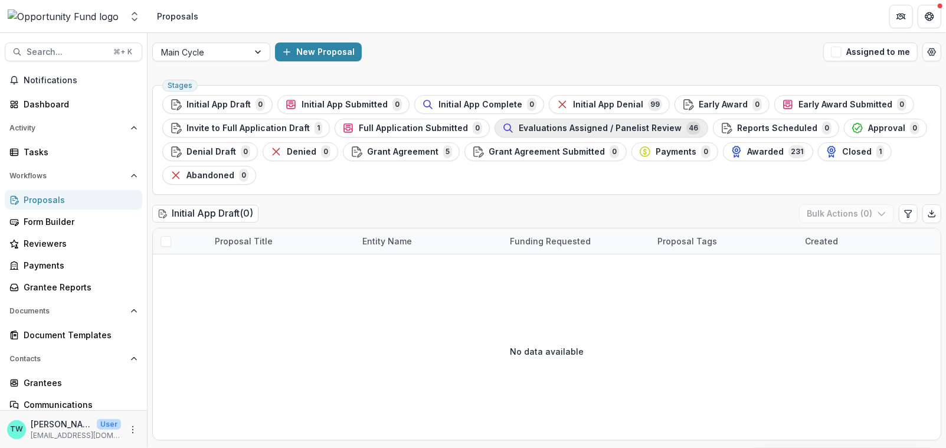
click at [609, 129] on span "Evaluations Assigned / Panelist Review" at bounding box center [600, 128] width 163 height 10
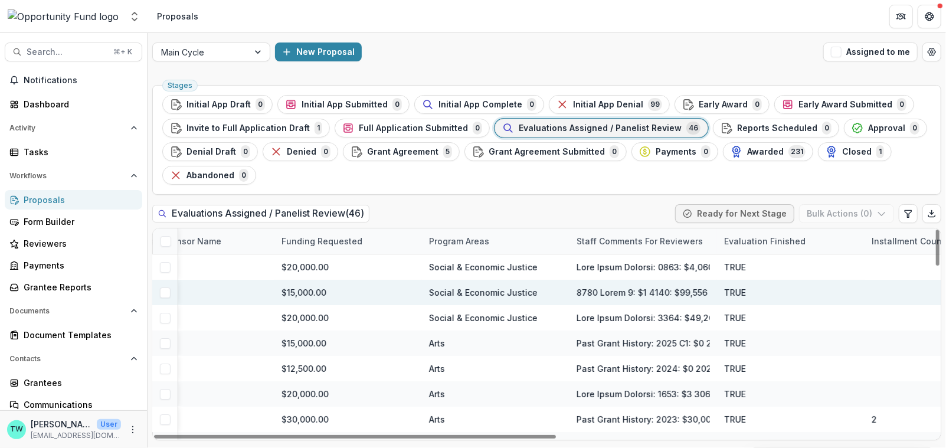
scroll to position [0, 741]
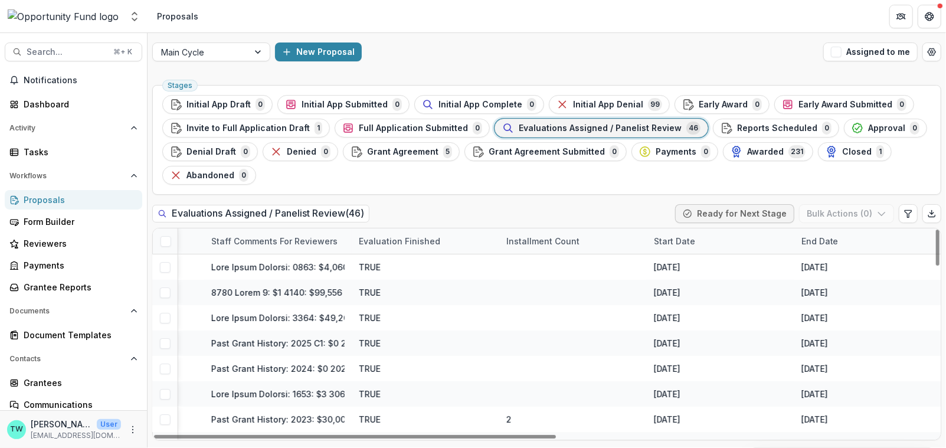
click at [596, 244] on div "Installment Count" at bounding box center [573, 240] width 148 height 25
click at [577, 313] on span "Sort Descending" at bounding box center [556, 312] width 68 height 10
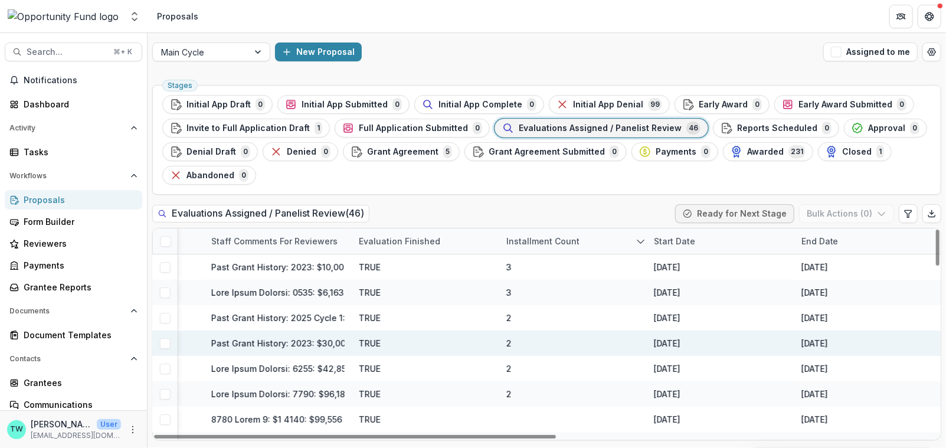
click at [448, 349] on div "TRUE" at bounding box center [426, 342] width 148 height 25
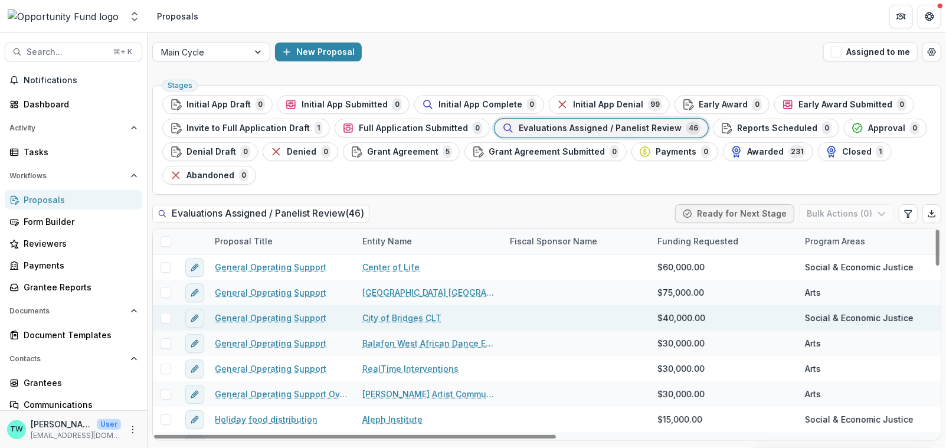
scroll to position [12, 0]
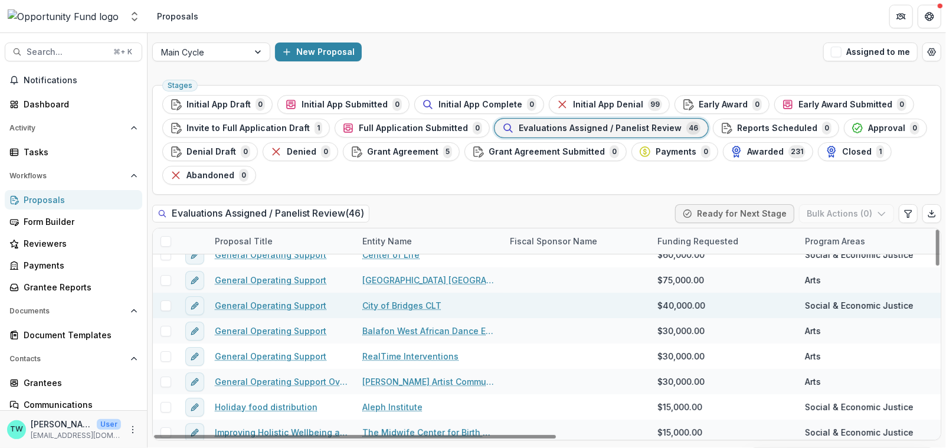
click at [284, 305] on link "General Operating Support" at bounding box center [271, 305] width 112 height 12
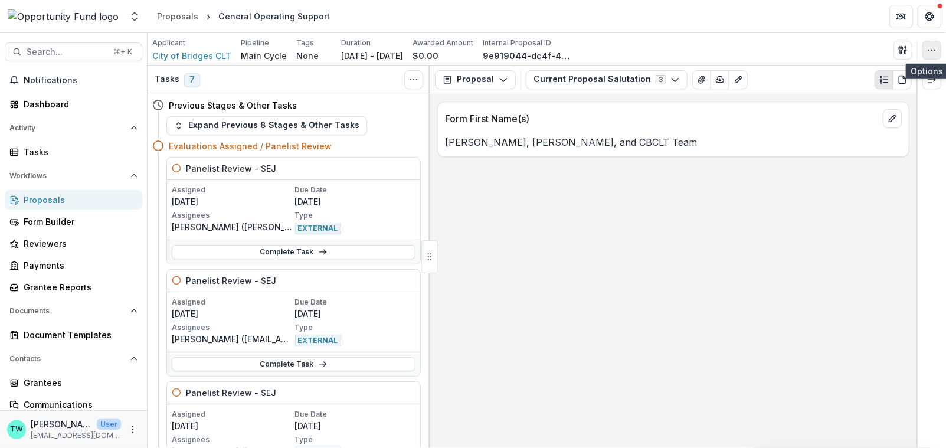
click at [934, 52] on icon "button" at bounding box center [931, 49] width 9 height 9
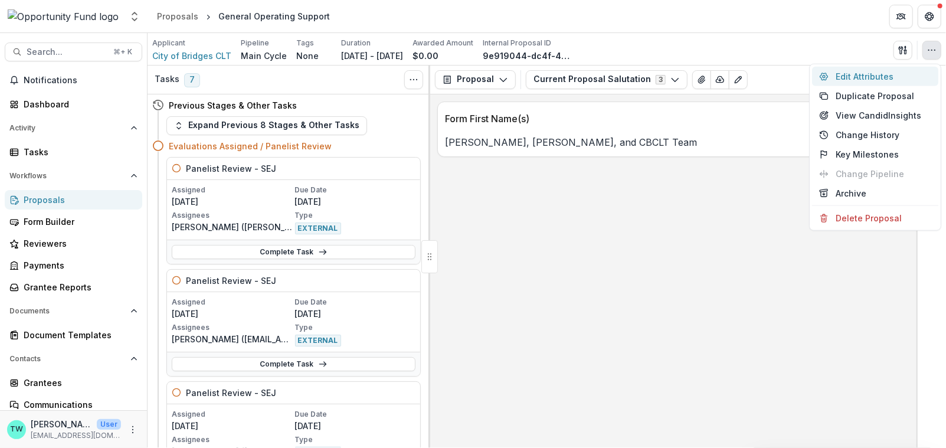
click at [882, 83] on button "Edit Attributes" at bounding box center [875, 76] width 126 height 19
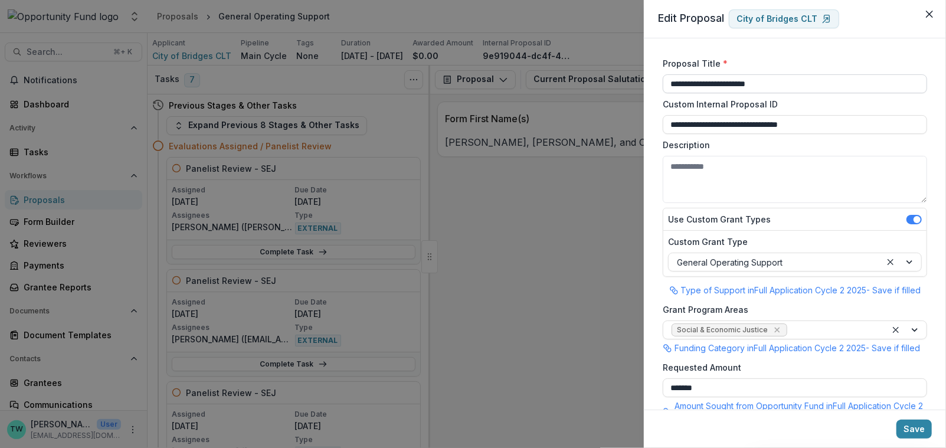
click at [797, 84] on input "**********" at bounding box center [795, 83] width 264 height 19
type input "**********"
click at [923, 426] on button "Save" at bounding box center [913, 429] width 35 height 19
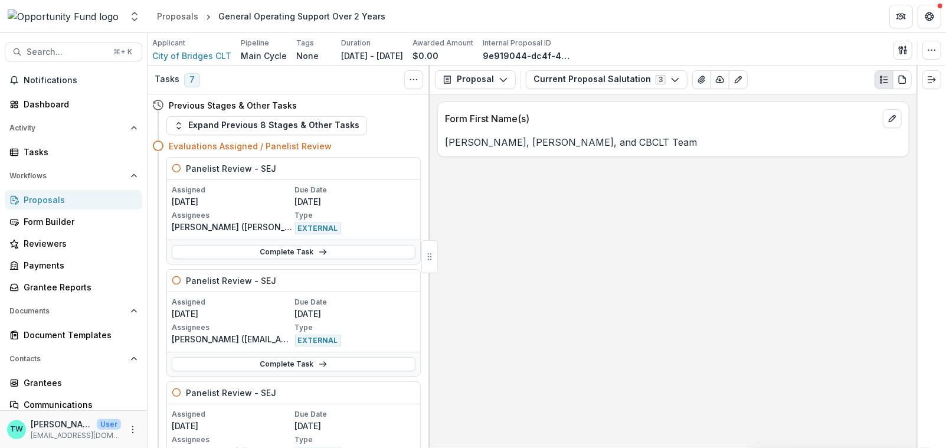
click at [49, 200] on div "Proposals" at bounding box center [78, 200] width 109 height 12
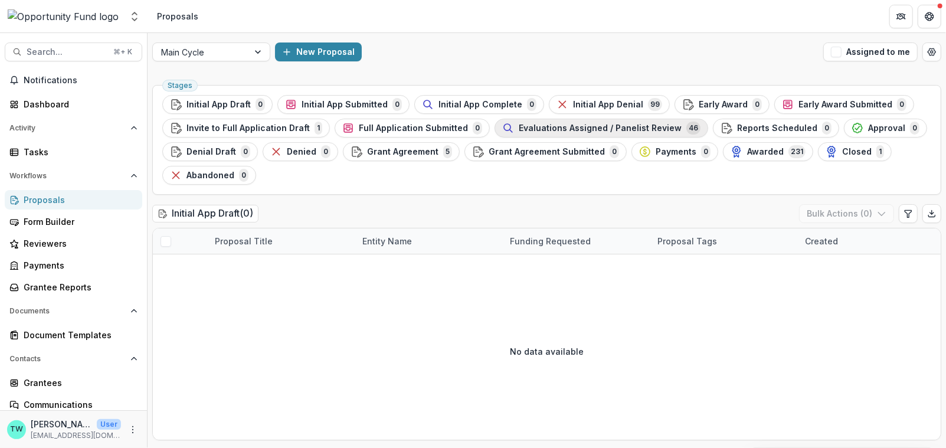
click at [615, 131] on span "Evaluations Assigned / Panelist Review" at bounding box center [600, 128] width 163 height 10
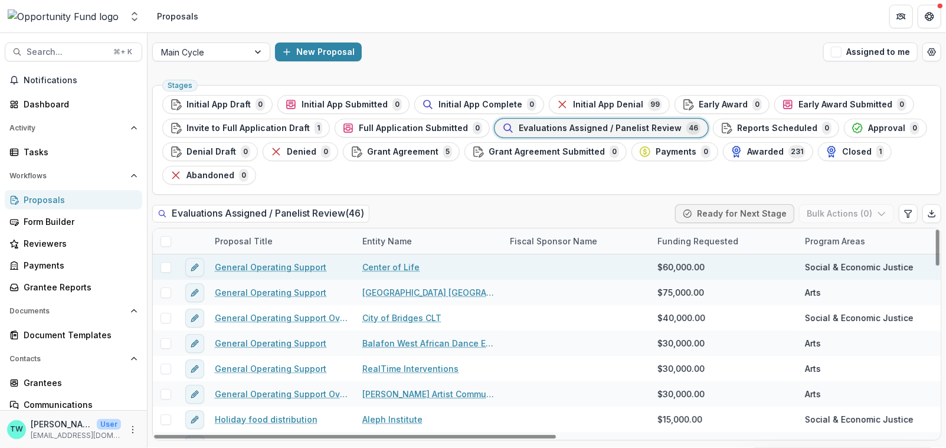
click at [286, 264] on link "General Operating Support" at bounding box center [271, 267] width 112 height 12
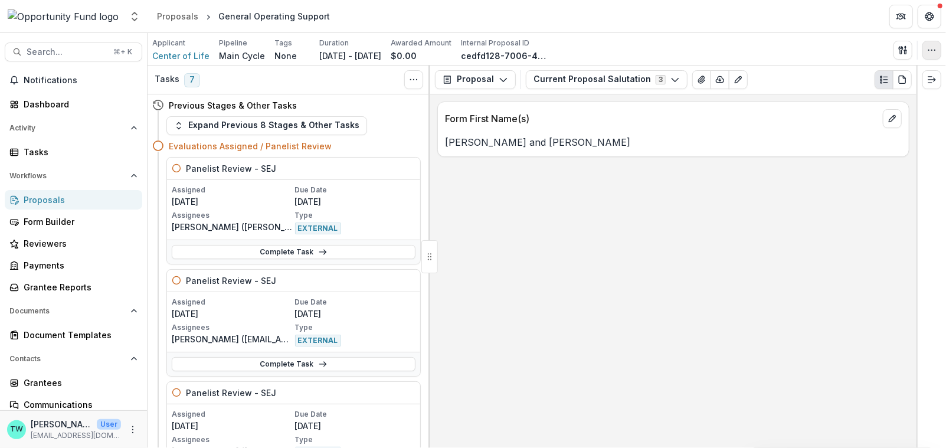
click at [933, 53] on icon "button" at bounding box center [931, 49] width 9 height 9
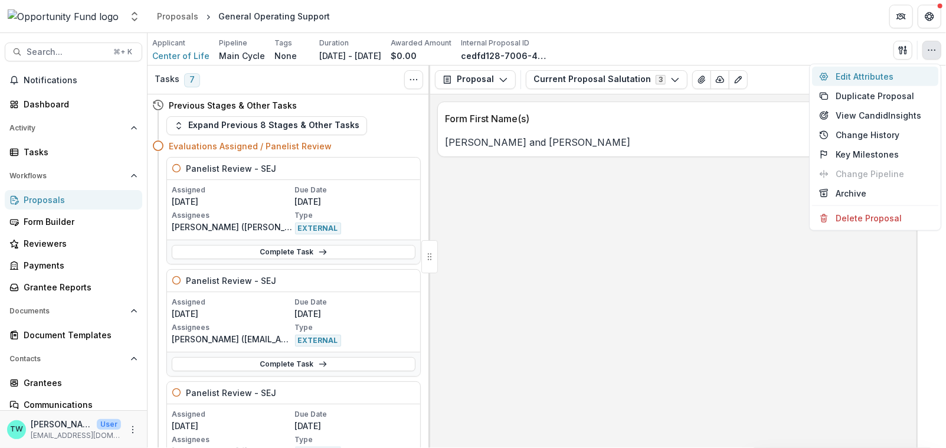
click at [882, 74] on button "Edit Attributes" at bounding box center [875, 76] width 126 height 19
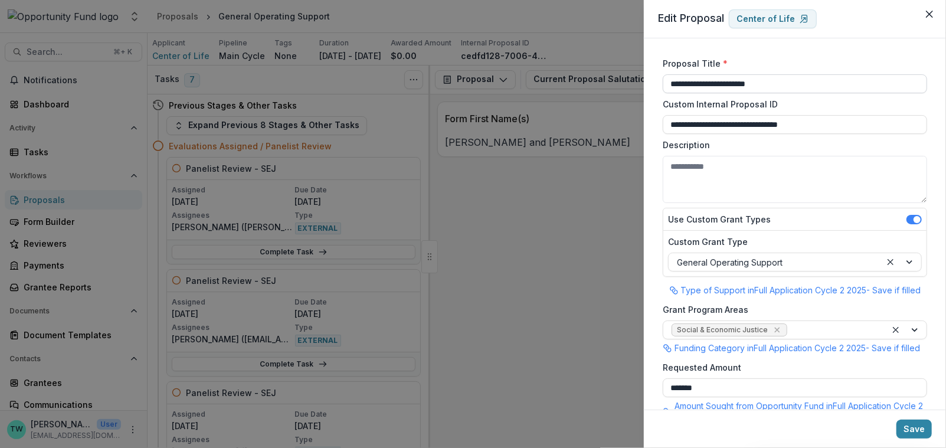
click at [805, 81] on input "**********" at bounding box center [795, 83] width 264 height 19
type input "**********"
click at [912, 428] on button "Save" at bounding box center [913, 429] width 35 height 19
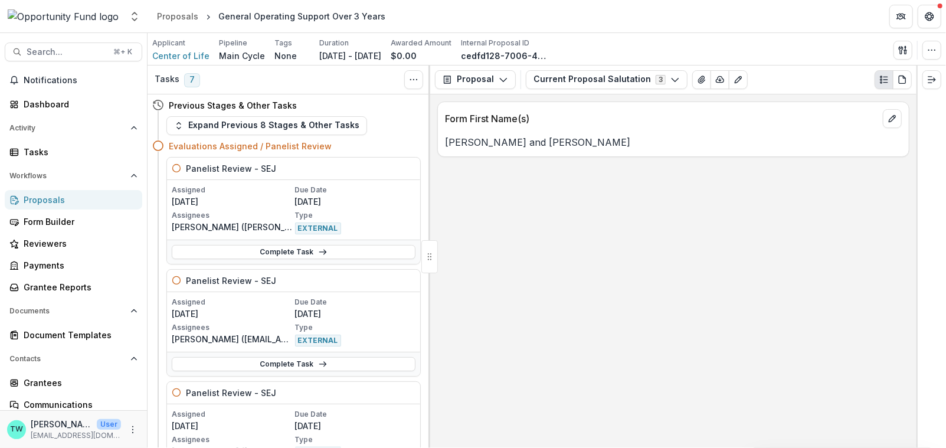
click at [44, 203] on div "Proposals" at bounding box center [78, 200] width 109 height 12
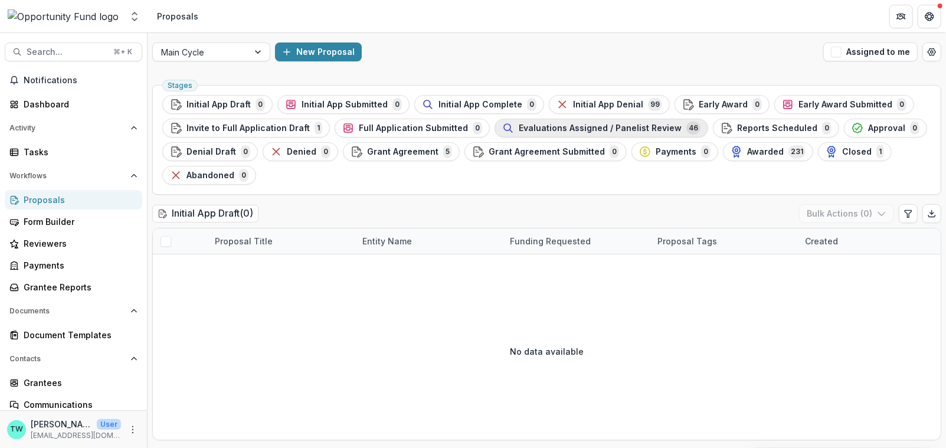
click at [587, 131] on span "Evaluations Assigned / Panelist Review" at bounding box center [600, 128] width 163 height 10
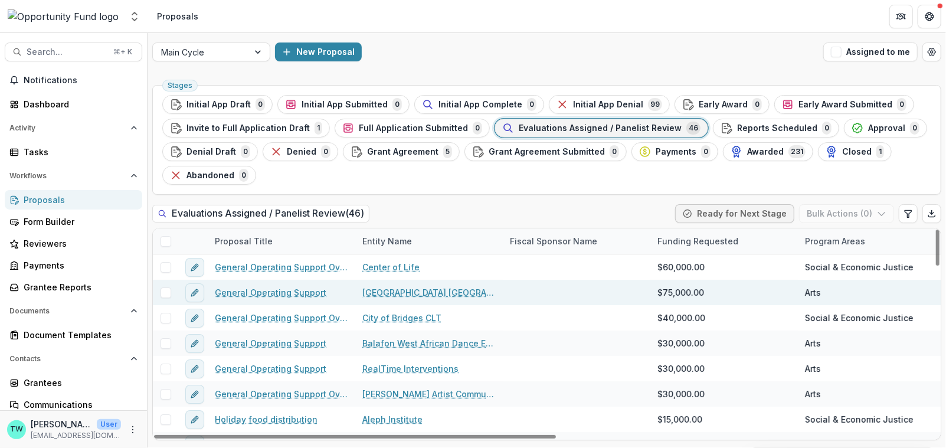
click at [296, 288] on link "General Operating Support" at bounding box center [271, 292] width 112 height 12
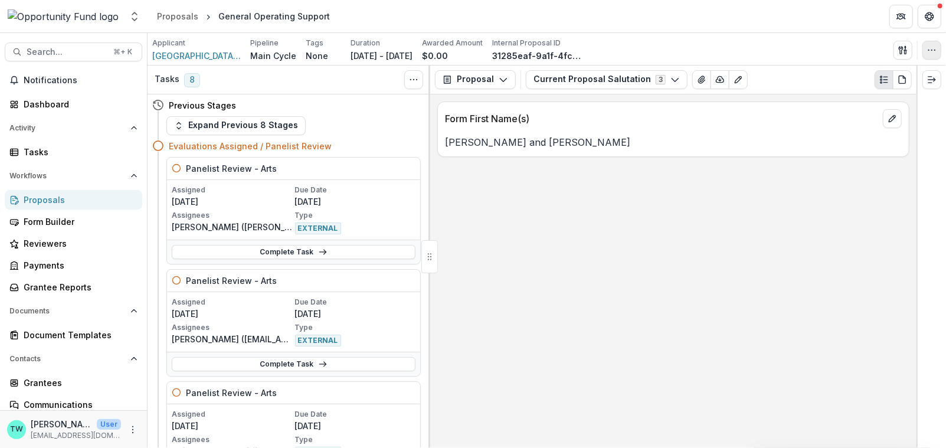
click at [931, 45] on icon "button" at bounding box center [931, 49] width 9 height 9
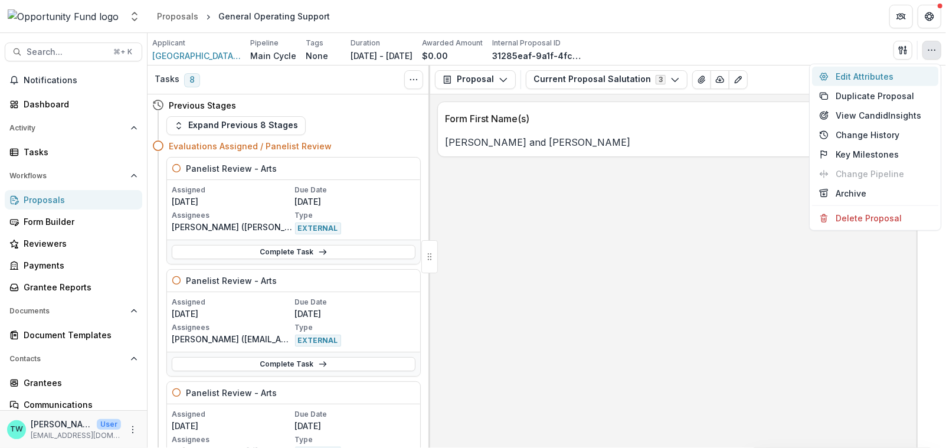
click at [861, 74] on button "Edit Attributes" at bounding box center [875, 76] width 126 height 19
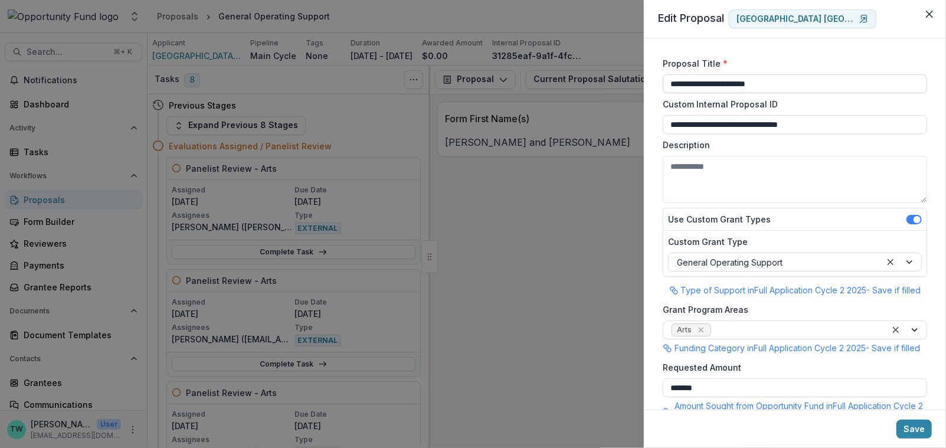
click at [794, 84] on input "**********" at bounding box center [795, 83] width 264 height 19
type input "**********"
click at [907, 425] on button "Save" at bounding box center [913, 429] width 35 height 19
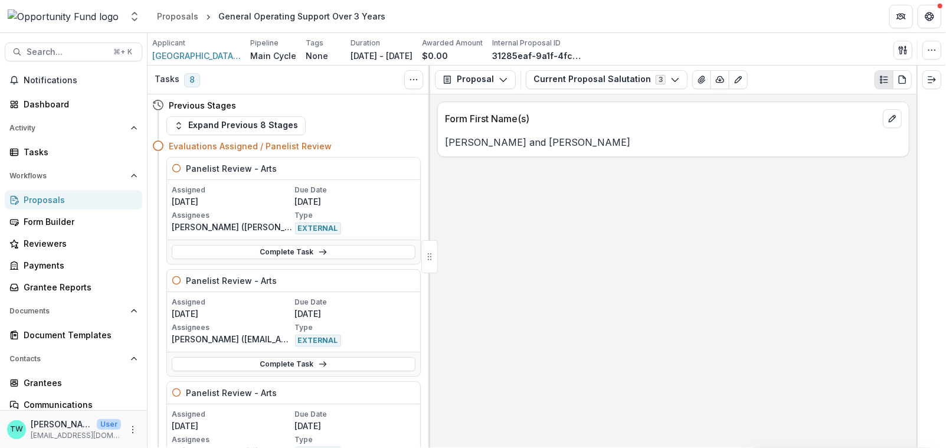
click at [38, 199] on div "Proposals" at bounding box center [78, 200] width 109 height 12
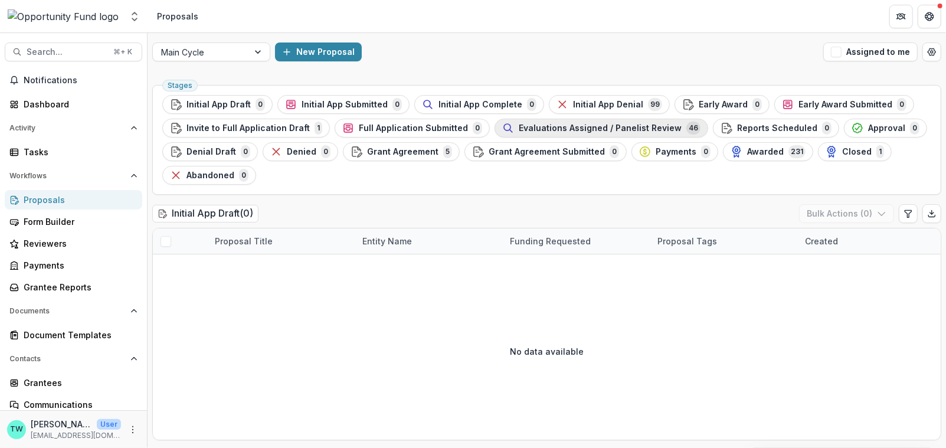
click at [571, 127] on span "Evaluations Assigned / Panelist Review" at bounding box center [600, 128] width 163 height 10
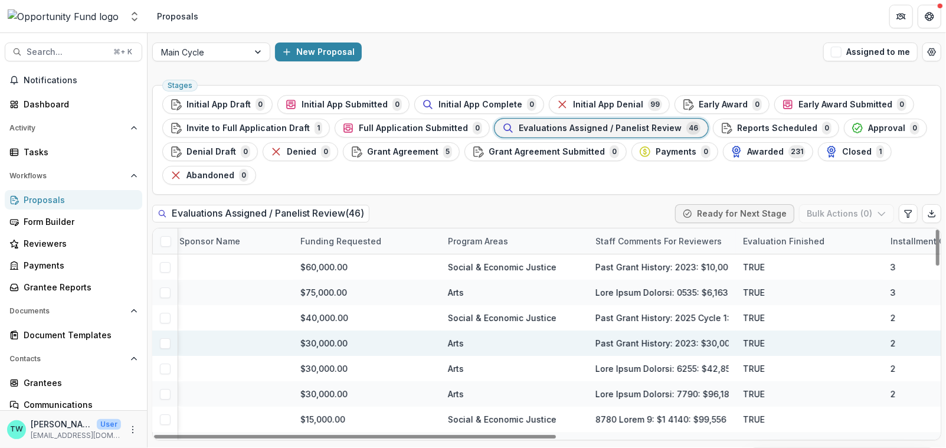
scroll to position [0, 361]
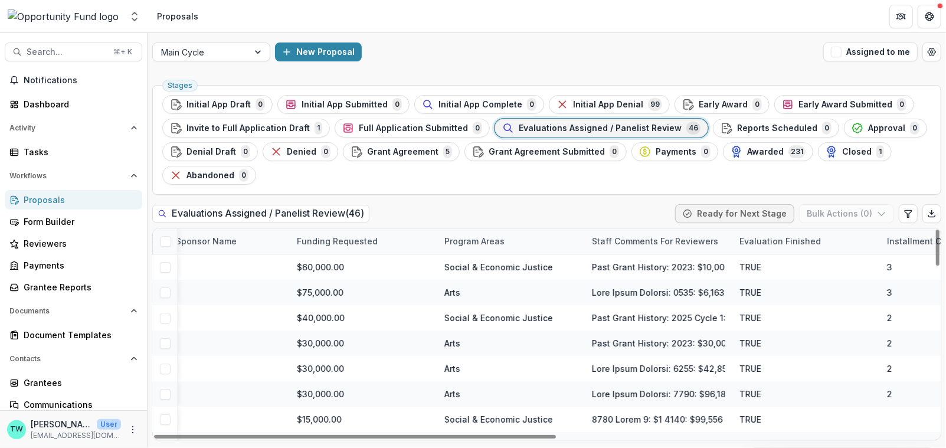
drag, startPoint x: 920, startPoint y: 238, endPoint x: 311, endPoint y: 246, distance: 609.0
click at [311, 246] on div "Proposal Title Entity Name Fiscal Sponsor Name Funding Requested Program Areas …" at bounding box center [557, 240] width 1530 height 25
drag, startPoint x: 913, startPoint y: 241, endPoint x: 552, endPoint y: 224, distance: 361.5
click at [552, 224] on div "Evaluations Assigned / Panelist Review ( 46 ) Ready for Next Stage Bulk Actions…" at bounding box center [546, 322] width 789 height 236
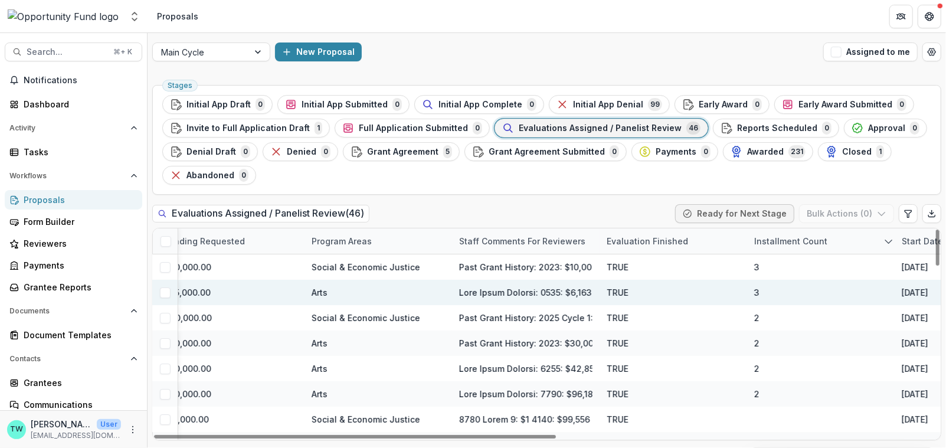
scroll to position [0, 496]
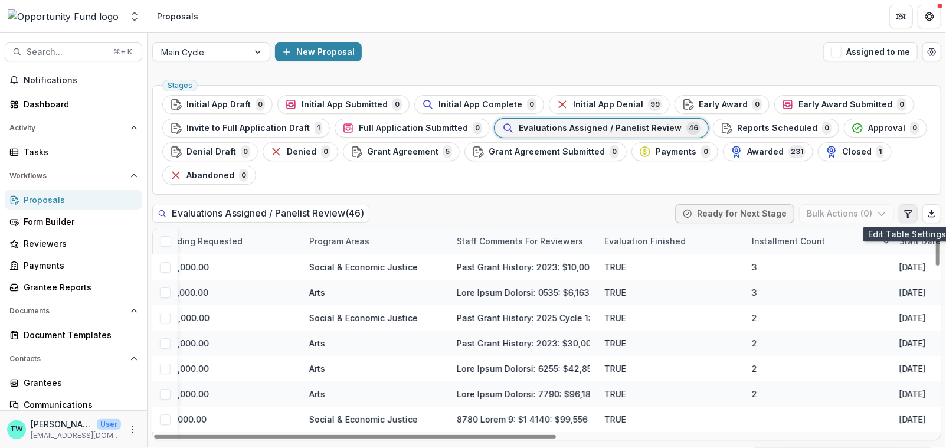
click at [909, 214] on icon "Edit table settings" at bounding box center [908, 213] width 6 height 7
select select "******"
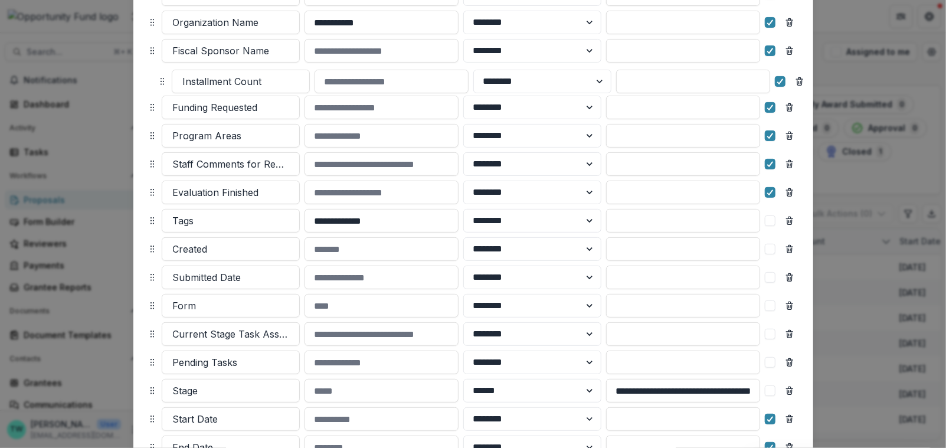
scroll to position [187, 0]
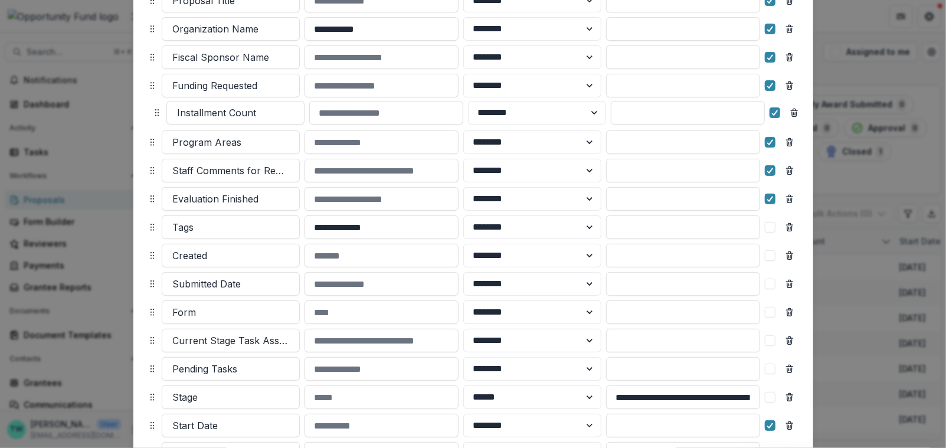
drag, startPoint x: 148, startPoint y: 243, endPoint x: 153, endPoint y: 113, distance: 129.9
click at [153, 113] on icon at bounding box center [156, 112] width 9 height 9
select select "******"
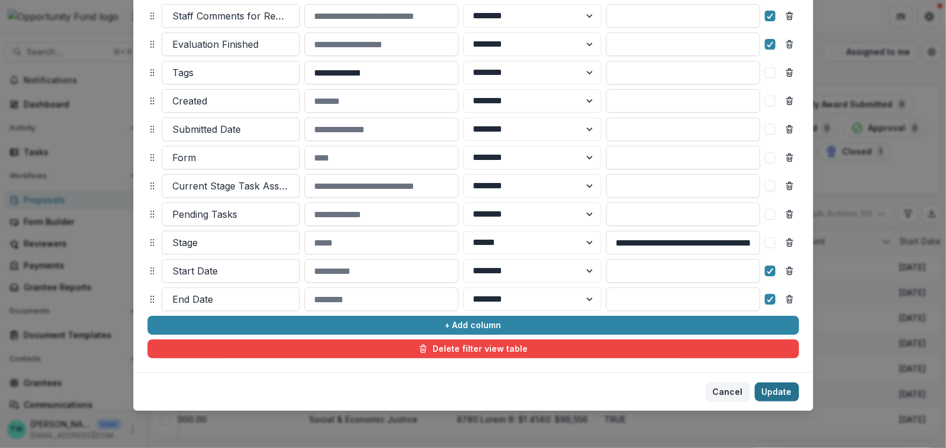
click at [772, 394] on button "Update" at bounding box center [777, 391] width 44 height 19
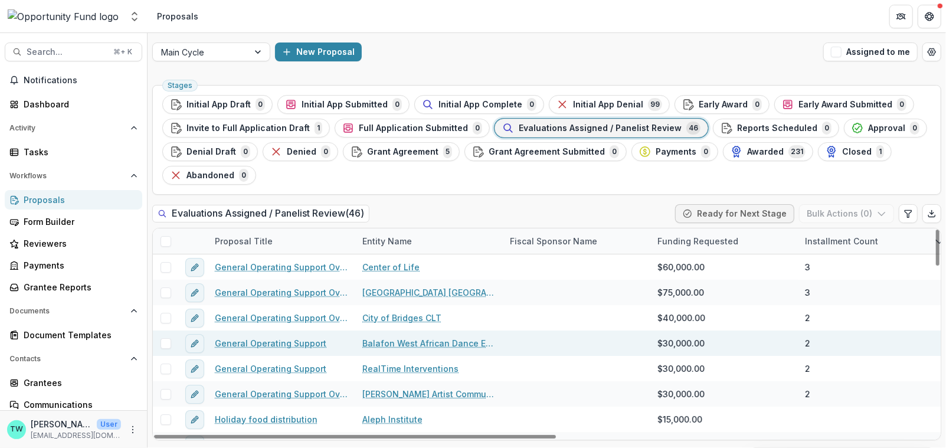
click at [300, 340] on link "General Operating Support" at bounding box center [271, 343] width 112 height 12
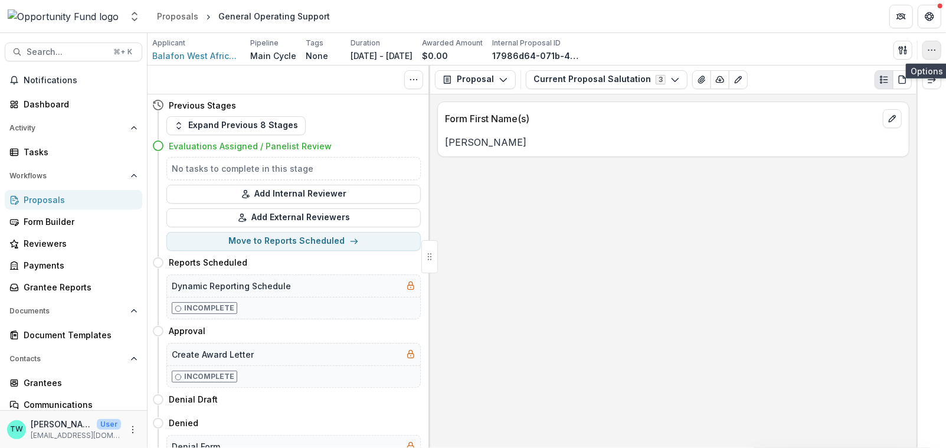
click at [931, 42] on button "button" at bounding box center [931, 50] width 19 height 19
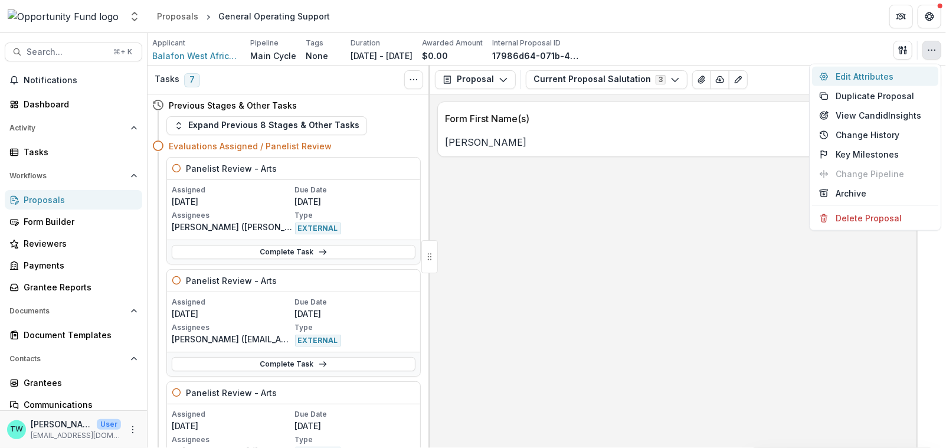
click at [862, 78] on button "Edit Attributes" at bounding box center [875, 76] width 126 height 19
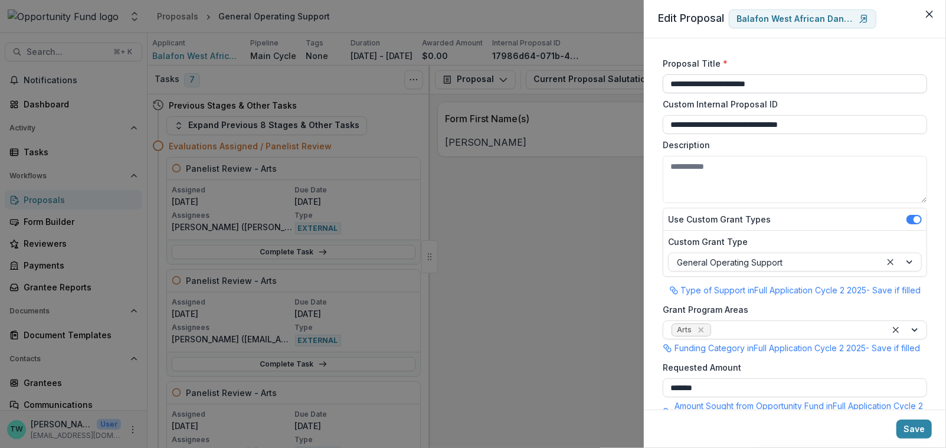
click at [818, 75] on input "**********" at bounding box center [795, 83] width 264 height 19
click at [814, 83] on input "**********" at bounding box center [795, 83] width 264 height 19
type input "**********"
click at [915, 427] on button "Save" at bounding box center [913, 429] width 35 height 19
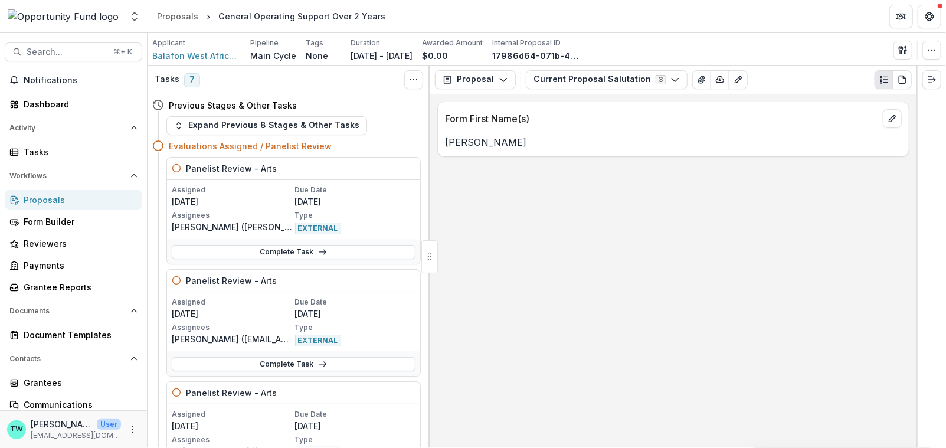
click at [44, 197] on div "Proposals" at bounding box center [78, 200] width 109 height 12
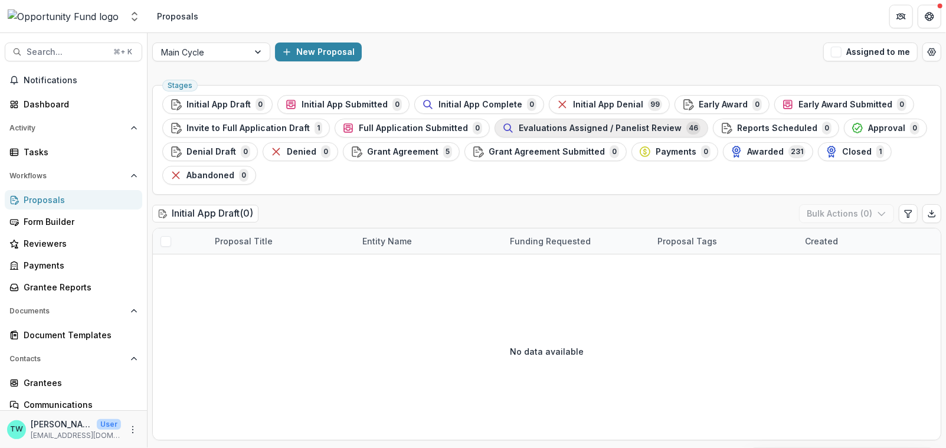
click at [554, 125] on span "Evaluations Assigned / Panelist Review" at bounding box center [600, 128] width 163 height 10
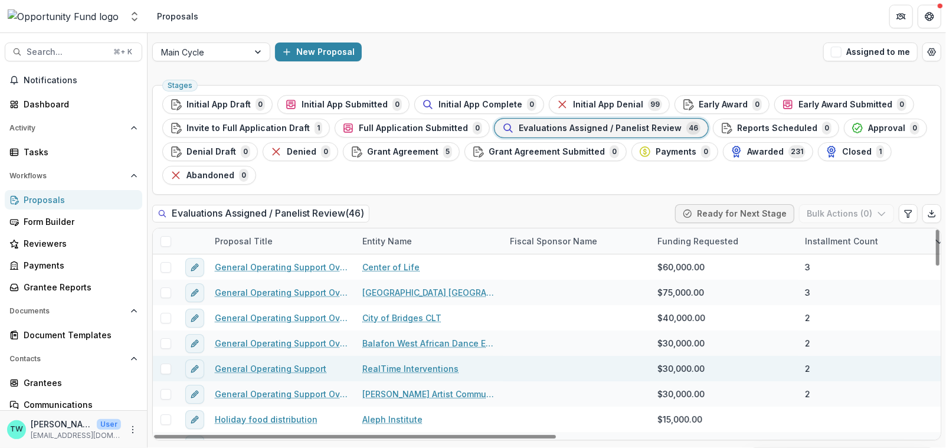
click at [273, 365] on link "General Operating Support" at bounding box center [271, 368] width 112 height 12
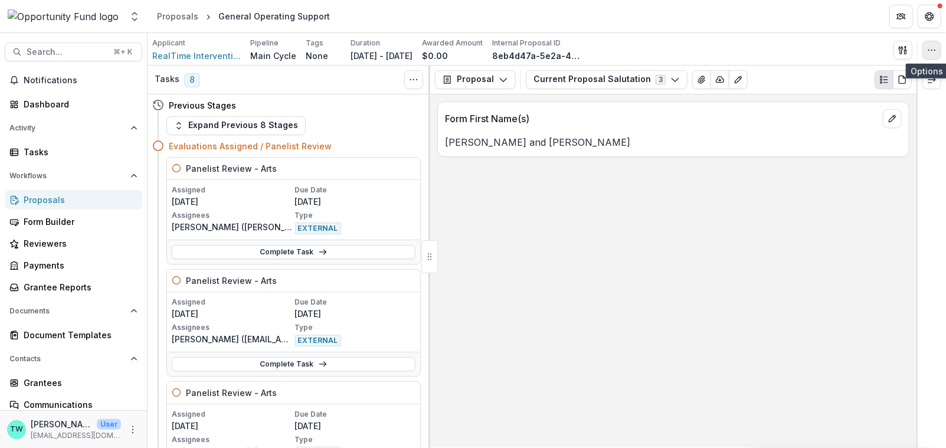
click at [934, 52] on icon "button" at bounding box center [931, 49] width 9 height 9
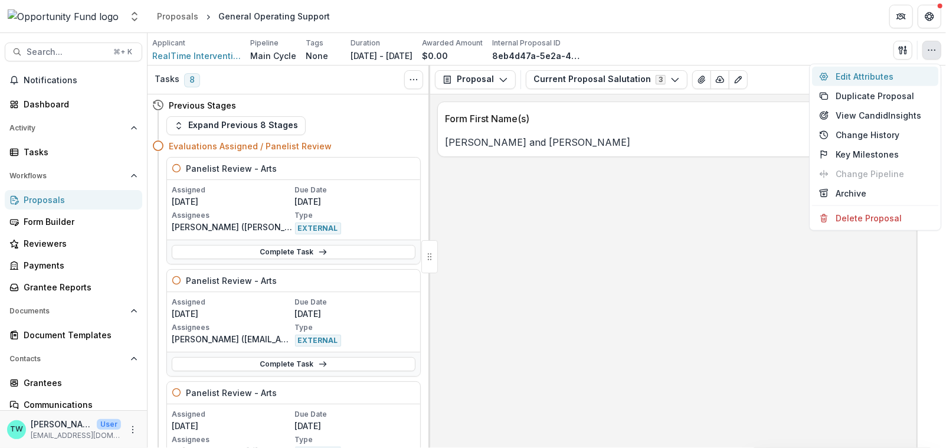
click at [885, 78] on button "Edit Attributes" at bounding box center [875, 76] width 126 height 19
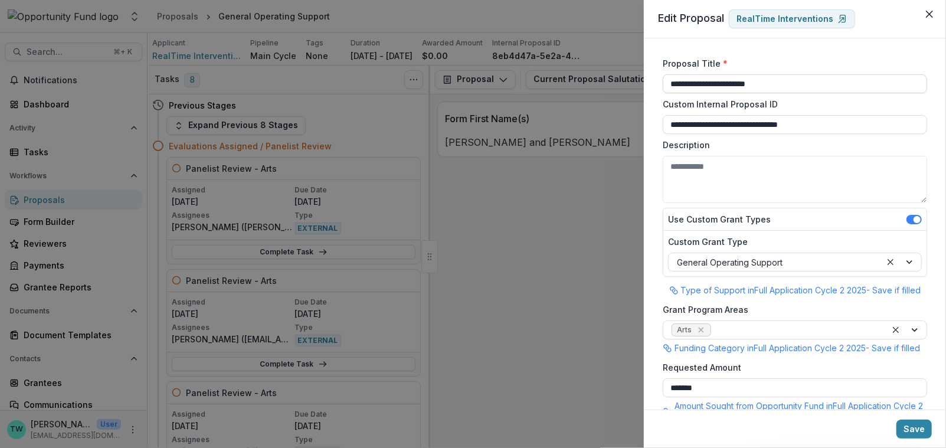
click at [801, 81] on input "**********" at bounding box center [795, 83] width 264 height 19
type input "**********"
click at [909, 433] on button "Save" at bounding box center [913, 429] width 35 height 19
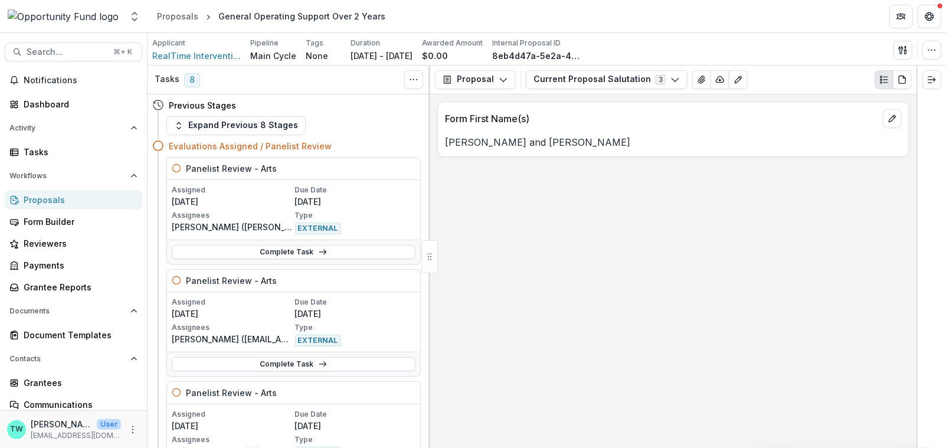
click at [37, 198] on div "Proposals" at bounding box center [78, 200] width 109 height 12
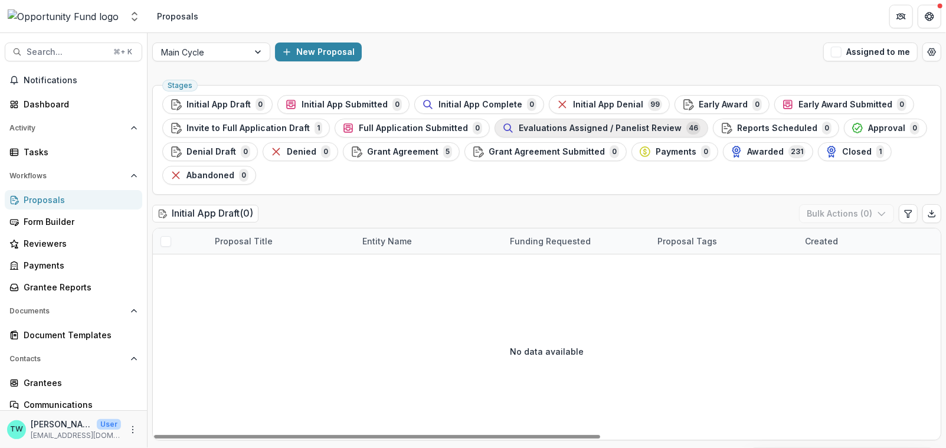
click at [552, 130] on span "Evaluations Assigned / Panelist Review" at bounding box center [600, 128] width 163 height 10
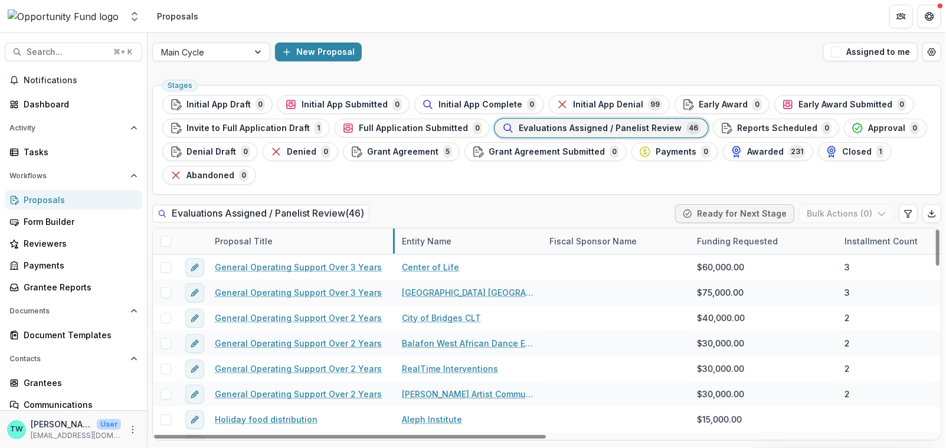
drag, startPoint x: 355, startPoint y: 238, endPoint x: 394, endPoint y: 237, distance: 39.0
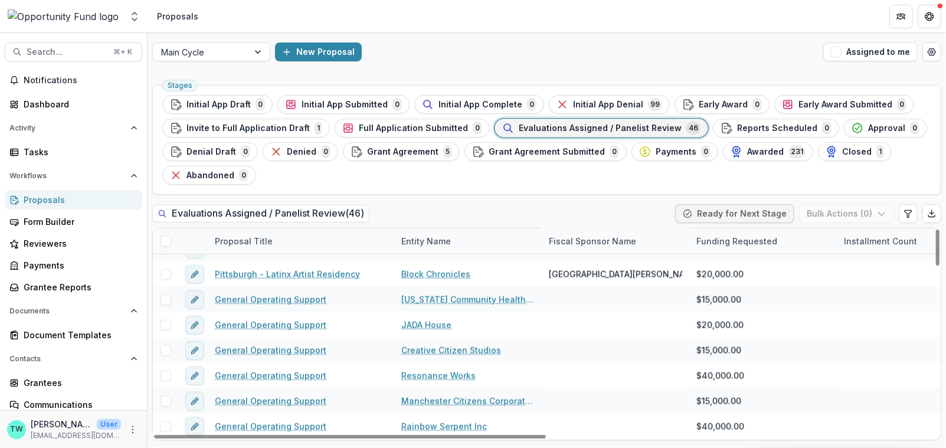
scroll to position [981, 0]
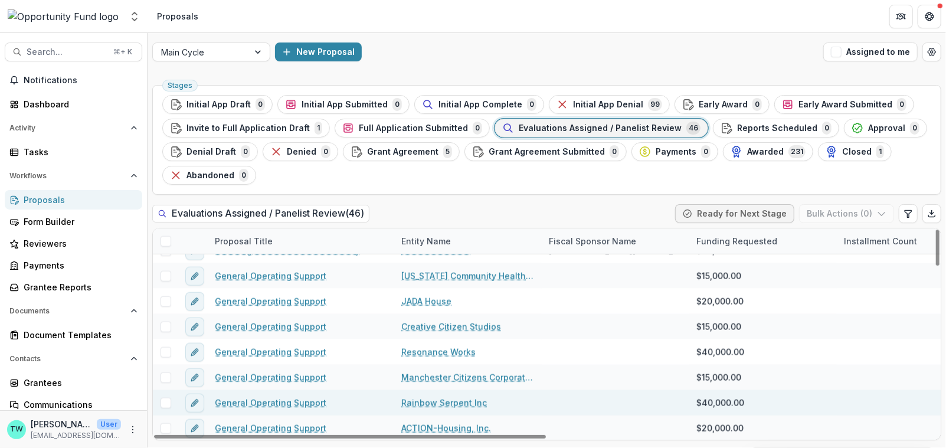
click at [282, 401] on link "General Operating Support" at bounding box center [271, 403] width 112 height 12
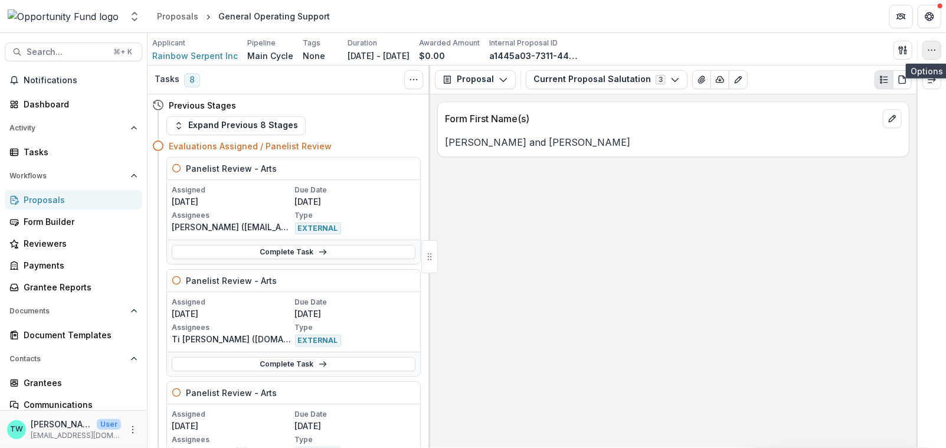
click at [936, 48] on button "button" at bounding box center [931, 50] width 19 height 19
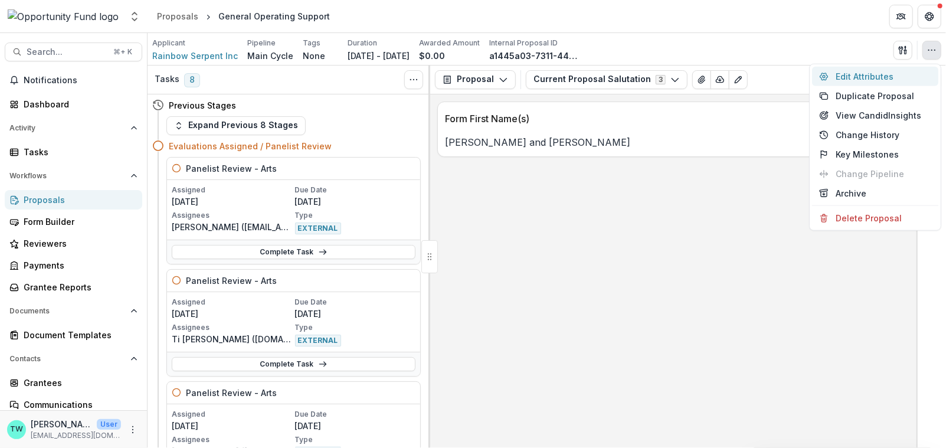
click at [888, 73] on button "Edit Attributes" at bounding box center [875, 76] width 126 height 19
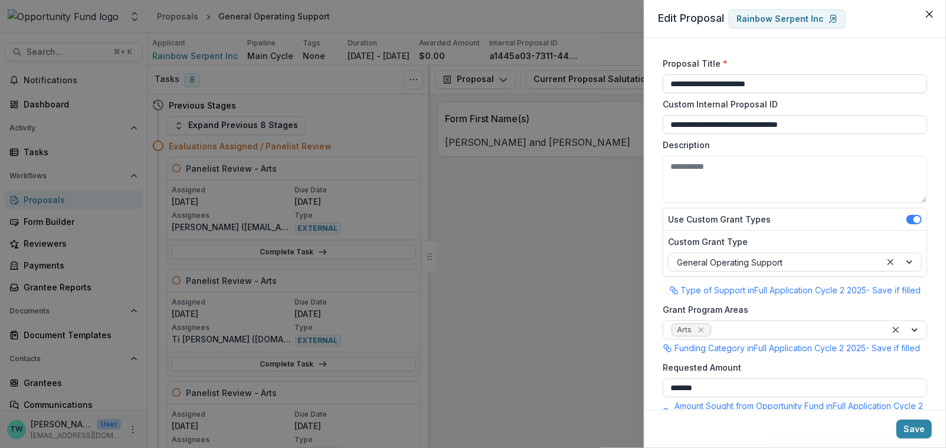
click at [794, 77] on input "**********" at bounding box center [795, 83] width 264 height 19
click at [793, 83] on input "**********" at bounding box center [795, 83] width 264 height 19
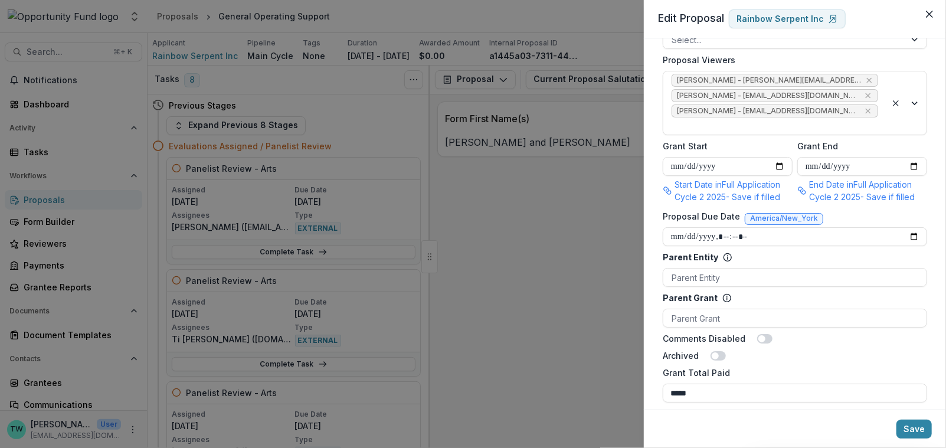
scroll to position [886, 0]
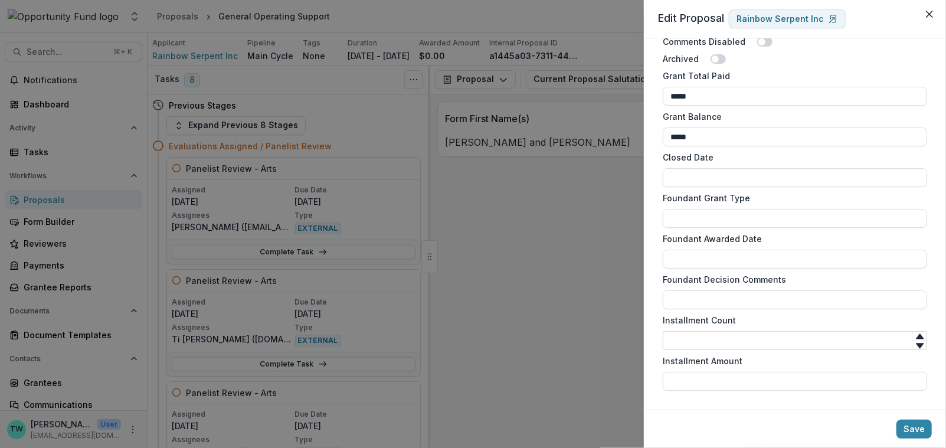
type input "**********"
click at [797, 340] on input "Installment Count" at bounding box center [795, 340] width 264 height 19
type input "*"
click at [915, 430] on button "Save" at bounding box center [913, 429] width 35 height 19
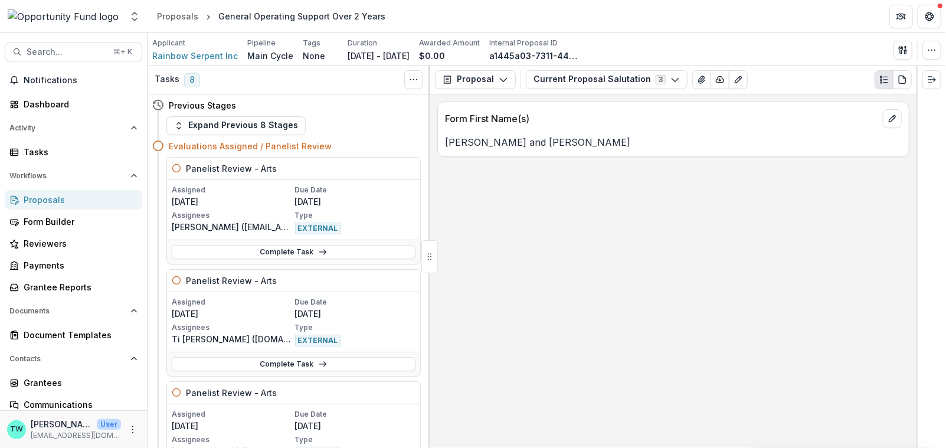
click at [56, 195] on div "Proposals" at bounding box center [78, 200] width 109 height 12
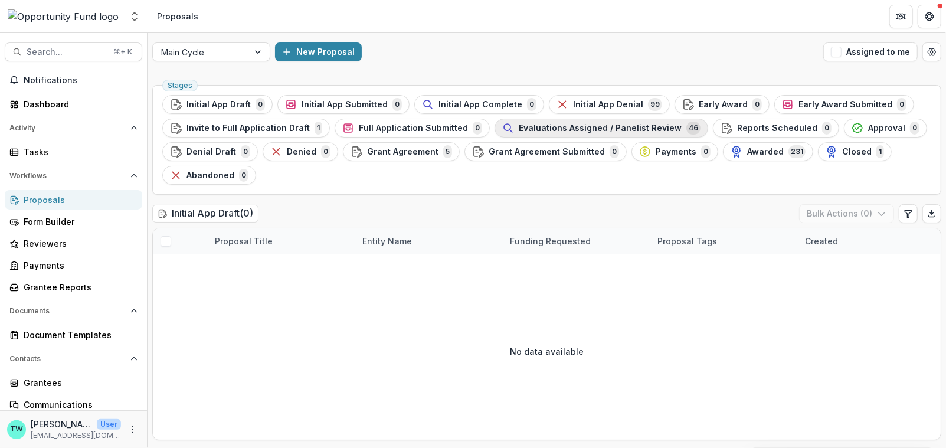
click at [575, 128] on span "Evaluations Assigned / Panelist Review" at bounding box center [600, 128] width 163 height 10
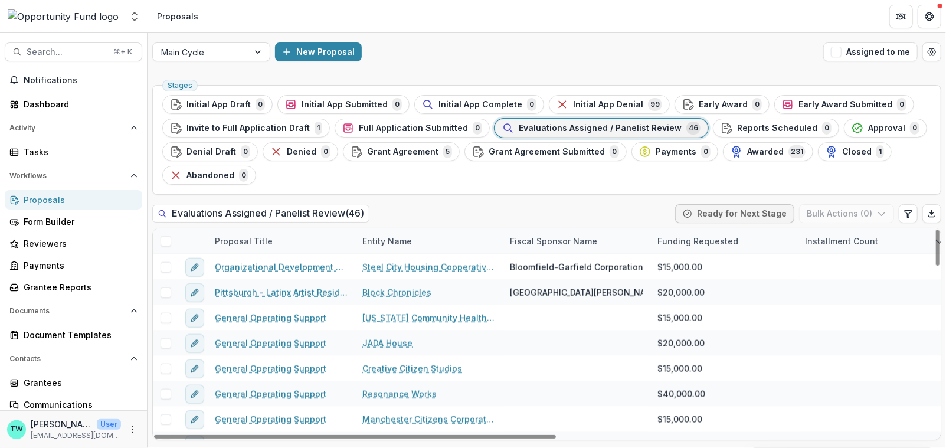
scroll to position [981, 0]
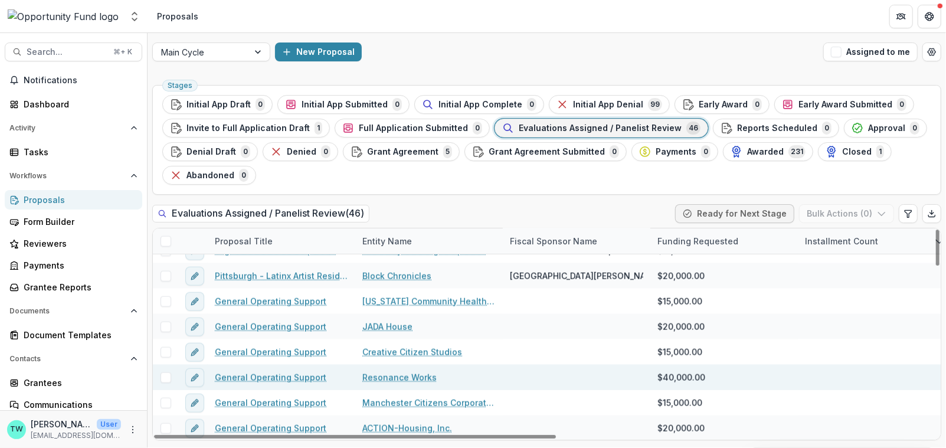
click at [283, 376] on link "General Operating Support" at bounding box center [271, 377] width 112 height 12
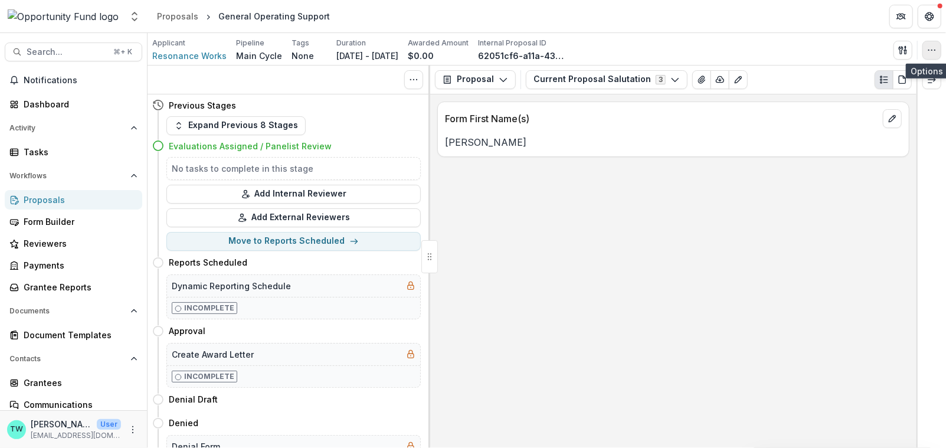
click at [936, 48] on icon "button" at bounding box center [931, 49] width 9 height 9
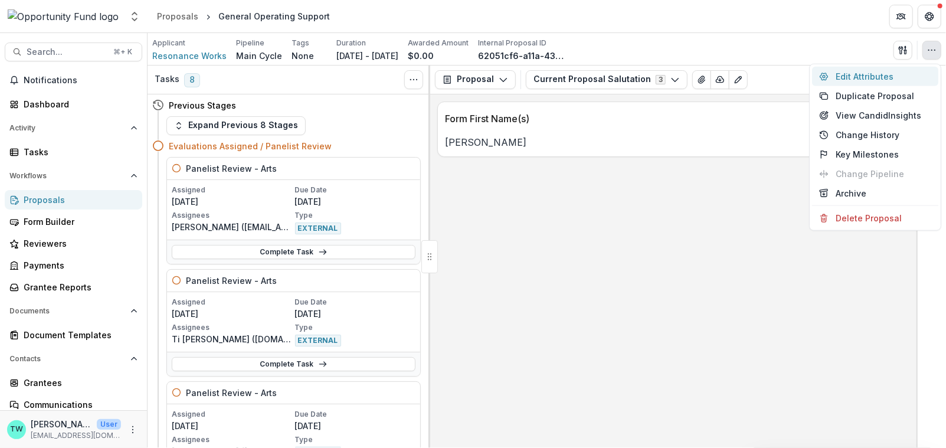
click at [867, 77] on button "Edit Attributes" at bounding box center [875, 76] width 126 height 19
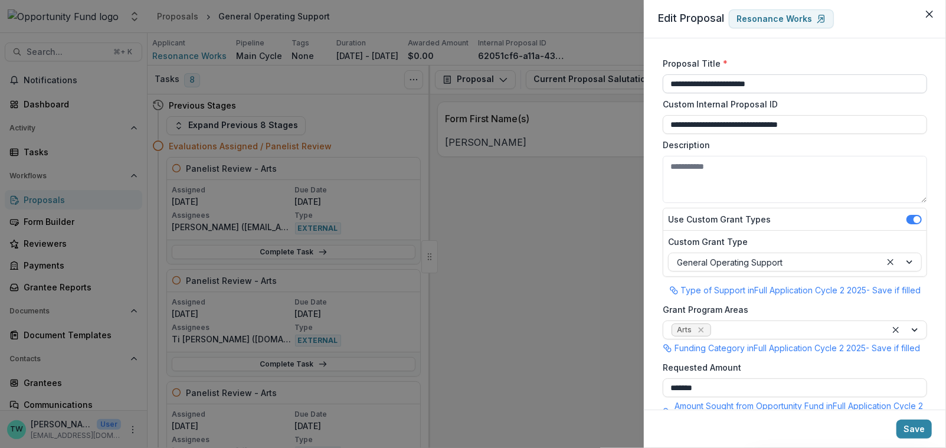
click at [792, 80] on input "**********" at bounding box center [795, 83] width 264 height 19
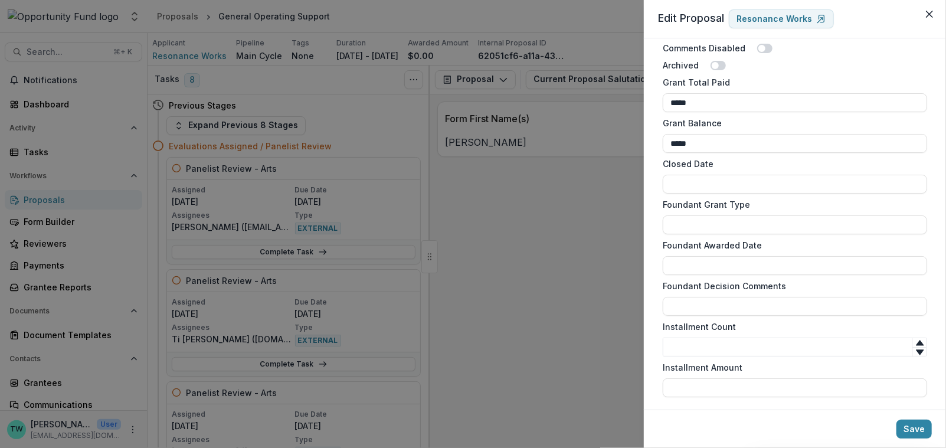
scroll to position [886, 0]
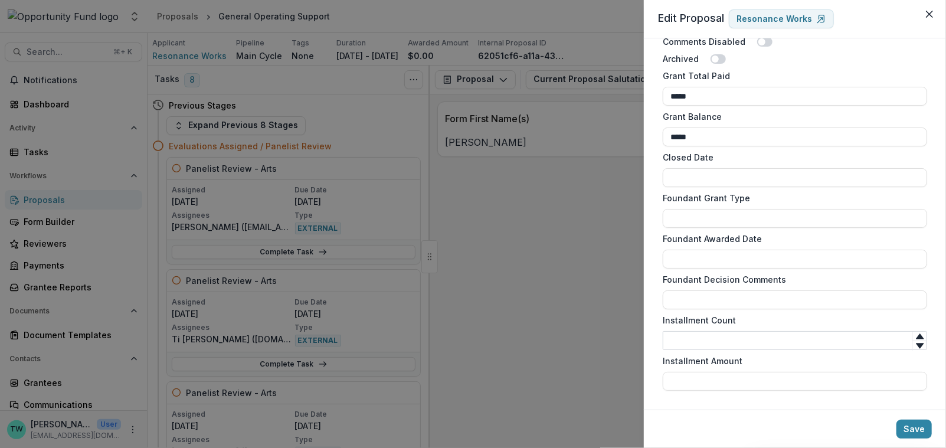
type input "**********"
click at [810, 342] on input "Installment Count" at bounding box center [795, 340] width 264 height 19
type input "*"
click at [917, 423] on button "Save" at bounding box center [913, 429] width 35 height 19
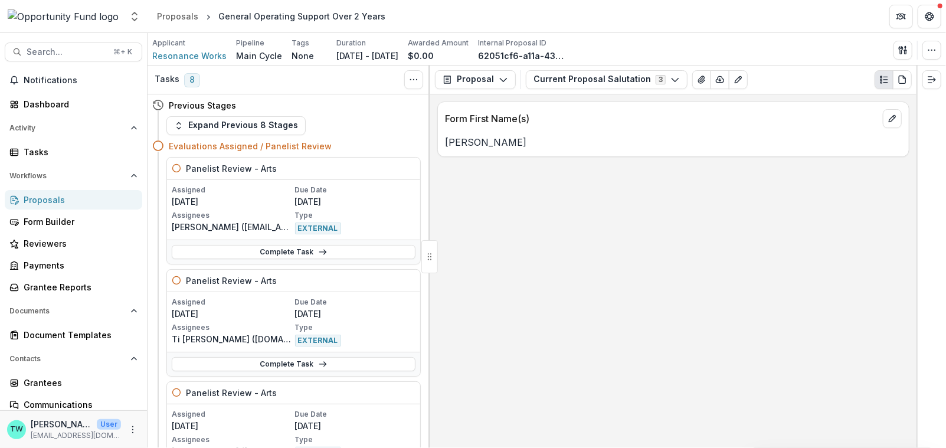
click at [54, 196] on div "Proposals" at bounding box center [78, 200] width 109 height 12
